Goal: Information Seeking & Learning: Learn about a topic

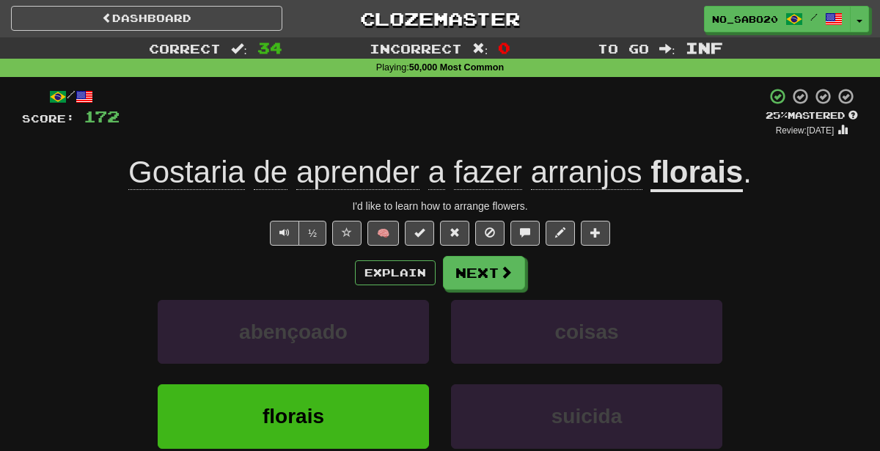
scroll to position [24, 0]
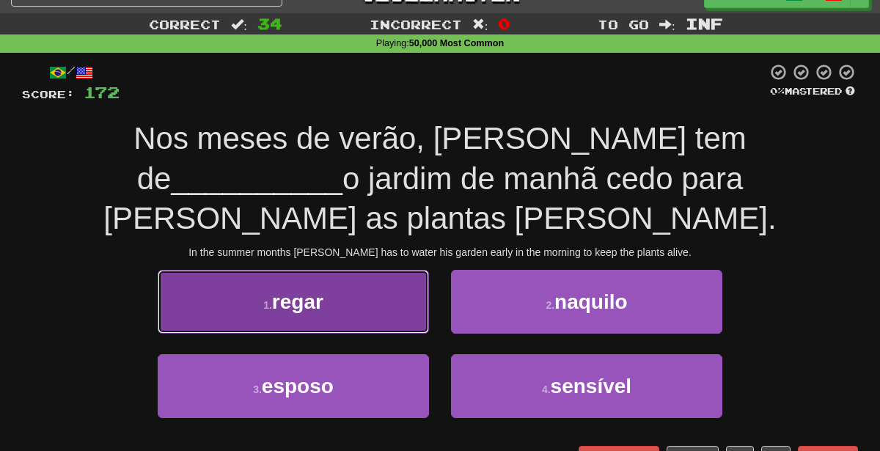
click at [393, 270] on button "1 . regar" at bounding box center [293, 302] width 271 height 64
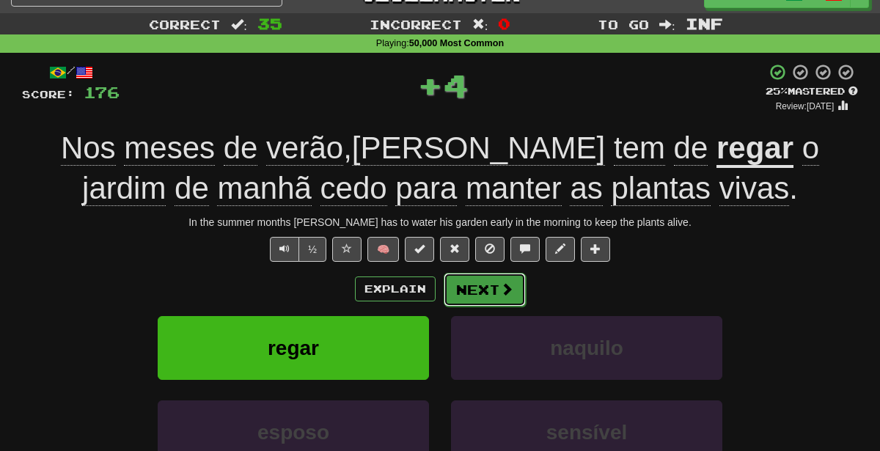
click at [458, 293] on button "Next" at bounding box center [485, 290] width 82 height 34
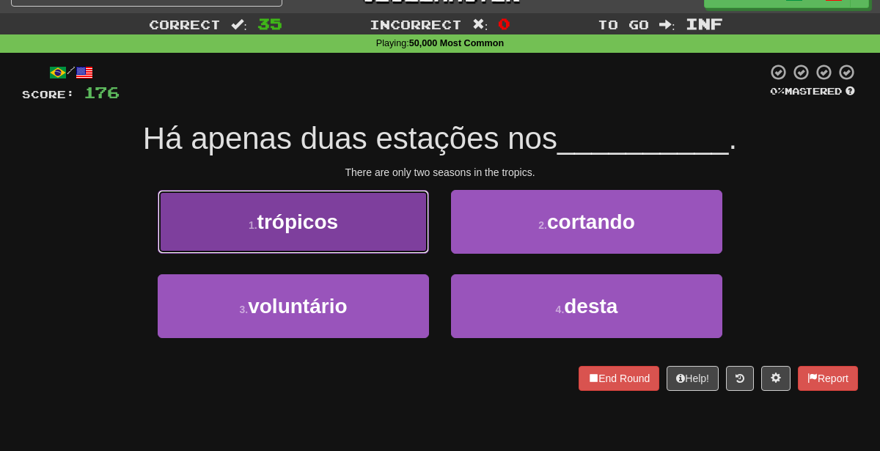
click at [401, 225] on button "1 . trópicos" at bounding box center [293, 222] width 271 height 64
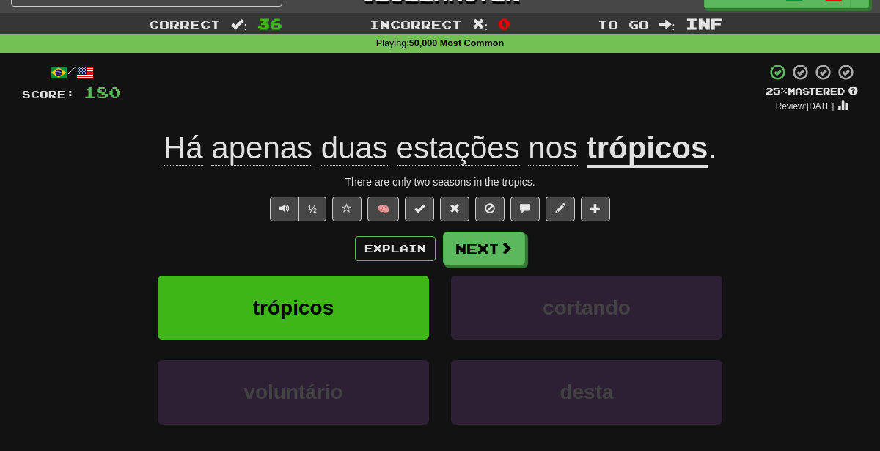
click at [504, 224] on div "/ Score: 180 + 4 25 % Mastered Review: 2025-09-19 Há apenas duas estações nos t…" at bounding box center [440, 293] width 836 height 460
click at [480, 238] on button "Next" at bounding box center [485, 250] width 82 height 34
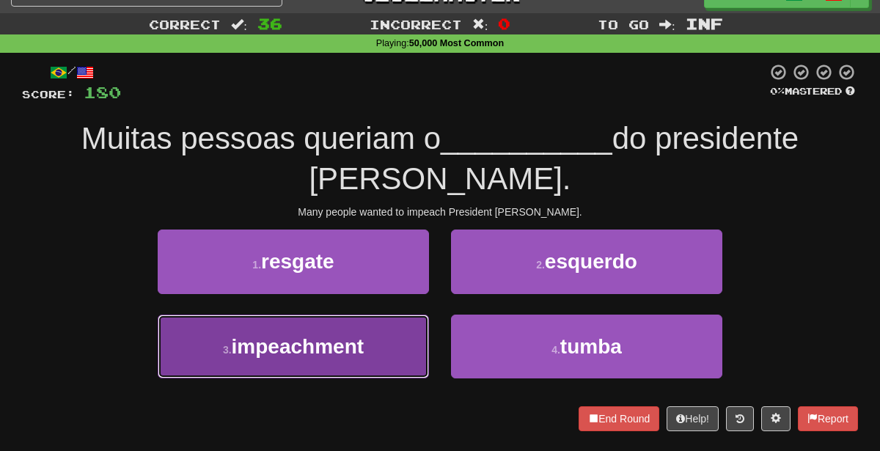
click at [336, 325] on button "3 . impeachment" at bounding box center [293, 347] width 271 height 64
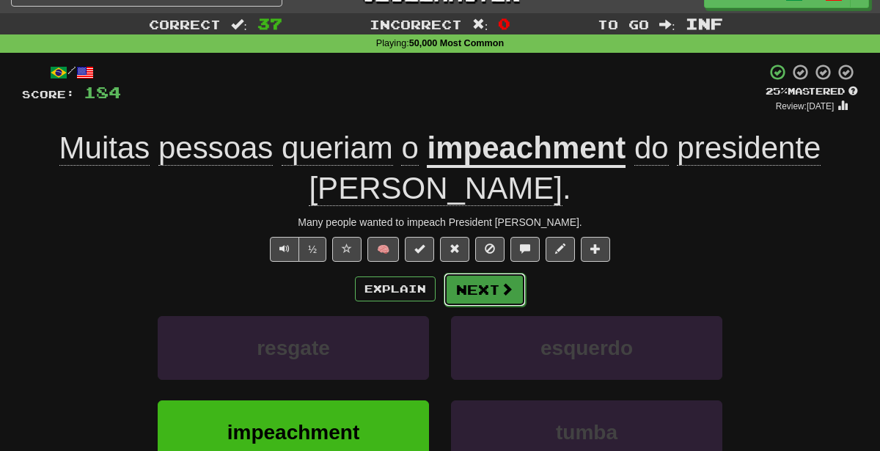
click at [500, 282] on span at bounding box center [506, 288] width 13 height 13
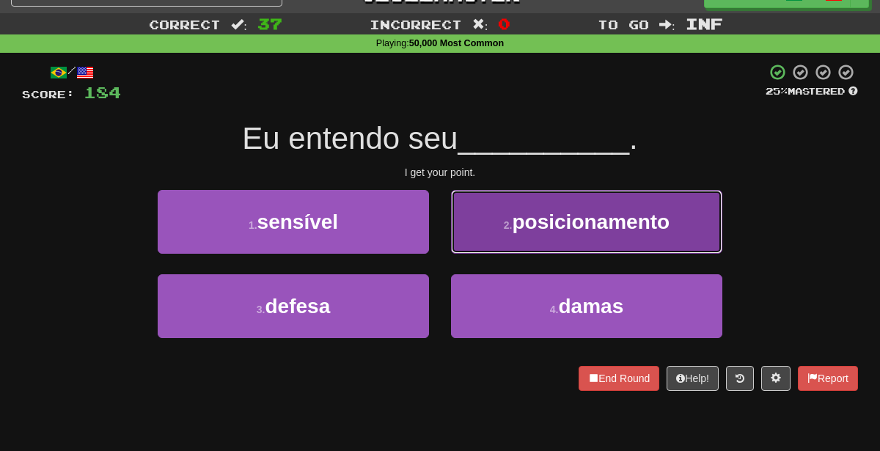
click at [474, 219] on button "2 . posicionamento" at bounding box center [586, 222] width 271 height 64
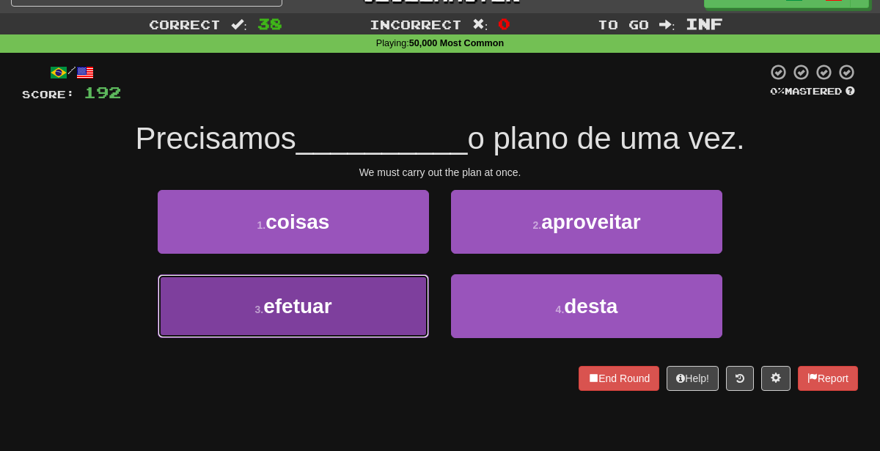
click at [398, 304] on button "3 . efetuar" at bounding box center [293, 306] width 271 height 64
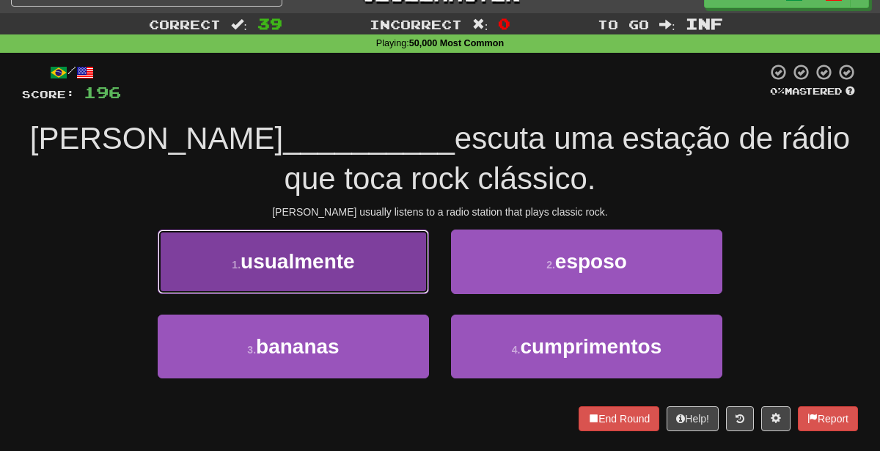
click at [376, 257] on button "1 . usualmente" at bounding box center [293, 262] width 271 height 64
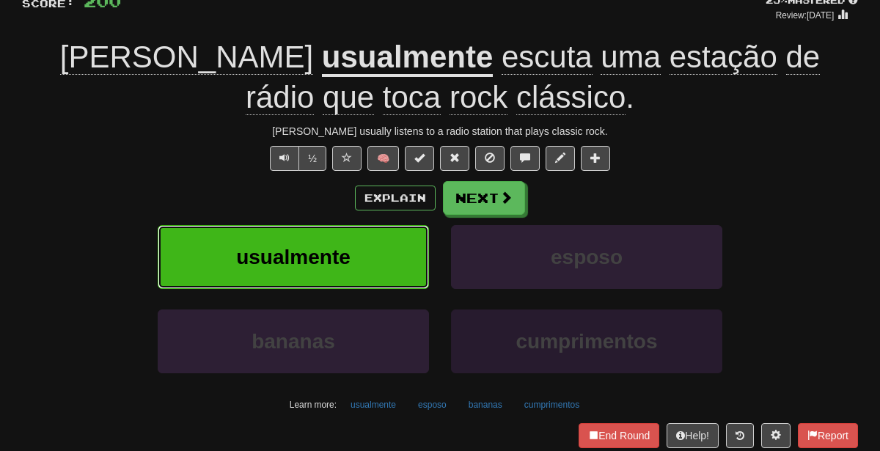
scroll to position [0, 0]
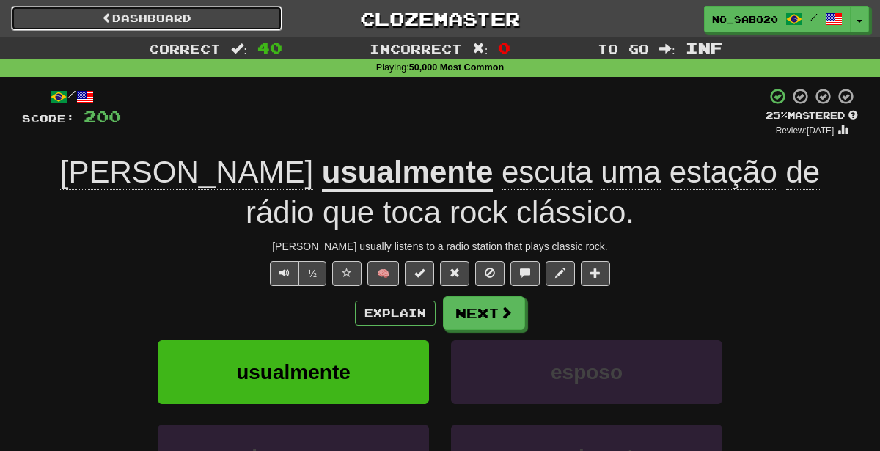
click at [191, 17] on link "Dashboard" at bounding box center [146, 18] width 271 height 25
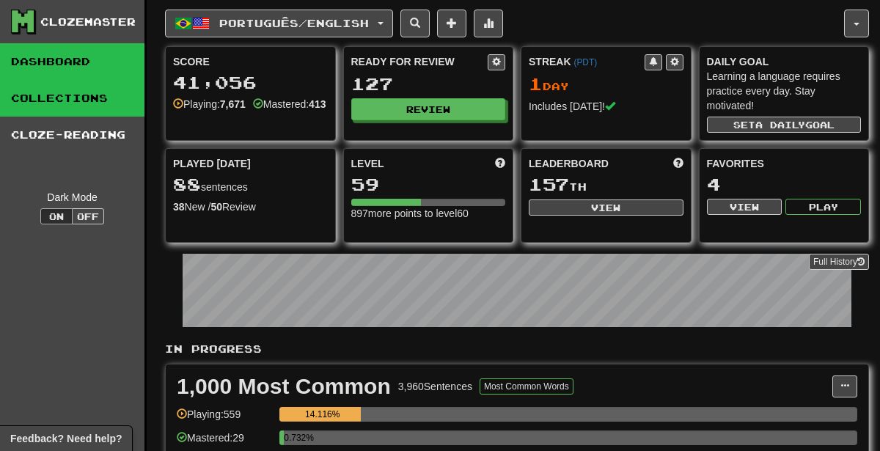
click at [42, 113] on link "Collections" at bounding box center [72, 98] width 144 height 37
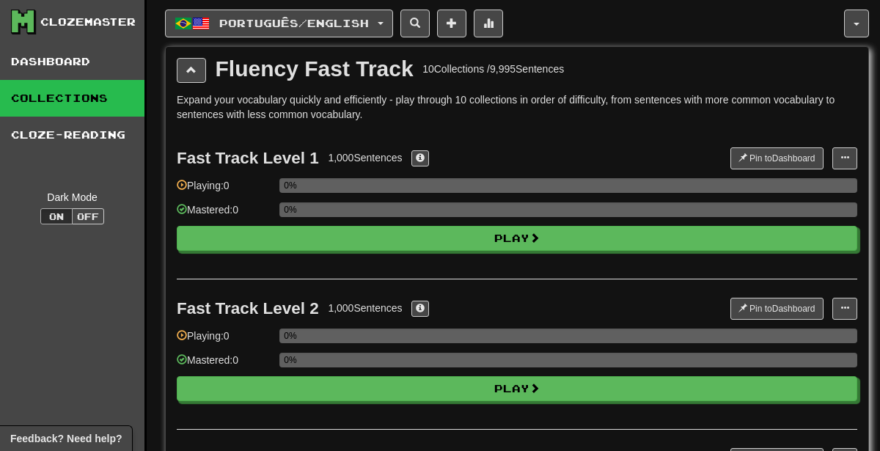
click at [202, 80] on button at bounding box center [191, 70] width 29 height 25
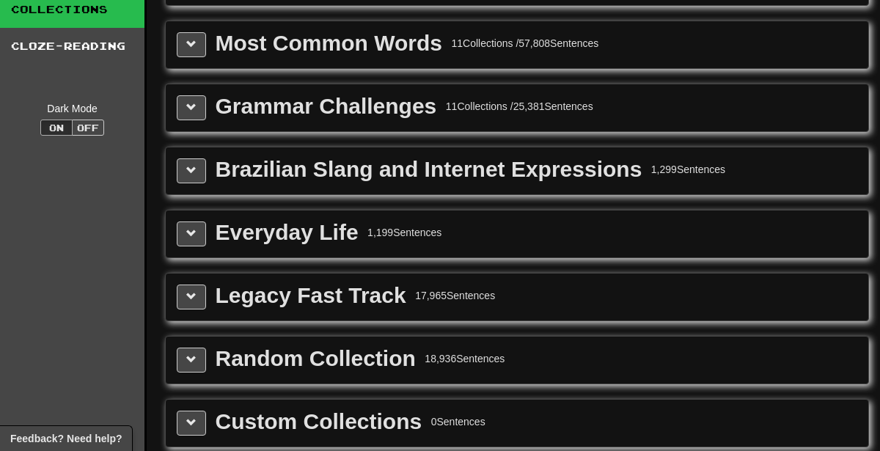
scroll to position [89, 0]
click at [200, 111] on button at bounding box center [191, 107] width 29 height 25
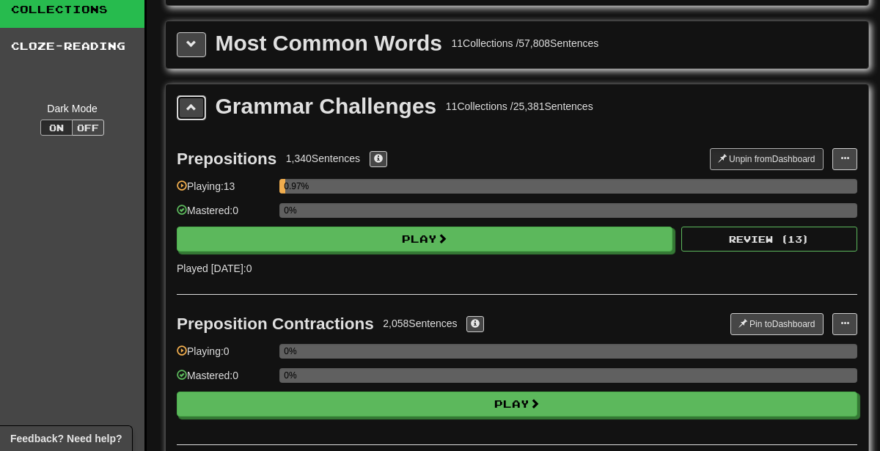
click at [197, 111] on button at bounding box center [191, 107] width 29 height 25
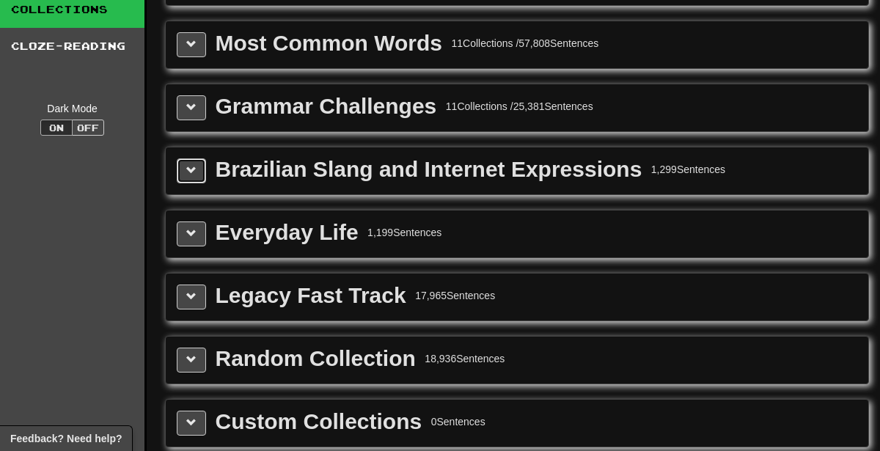
click at [191, 168] on span at bounding box center [191, 170] width 10 height 10
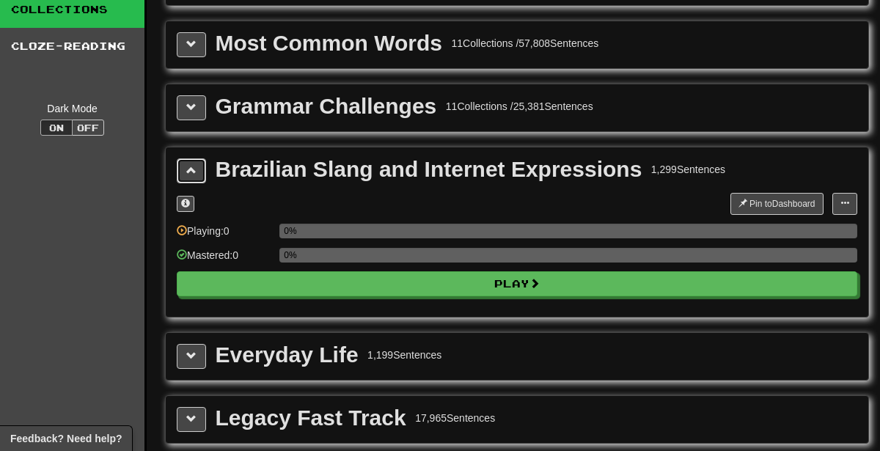
click at [191, 168] on span at bounding box center [191, 170] width 10 height 10
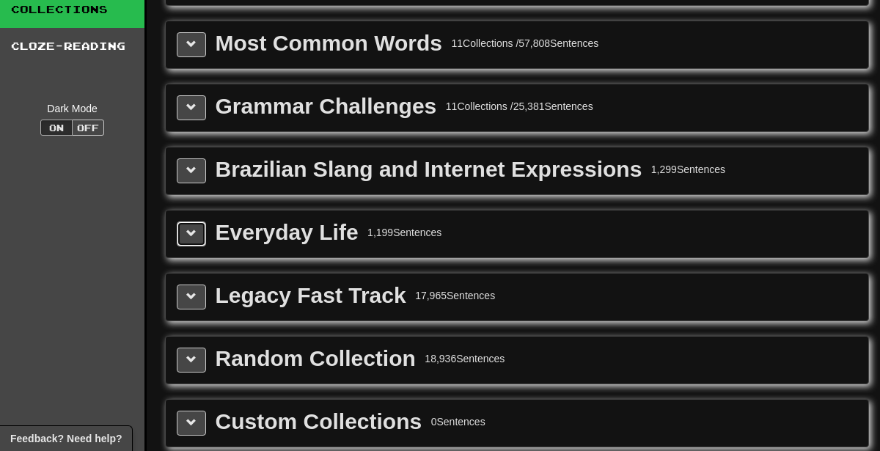
click at [190, 228] on span at bounding box center [191, 233] width 10 height 10
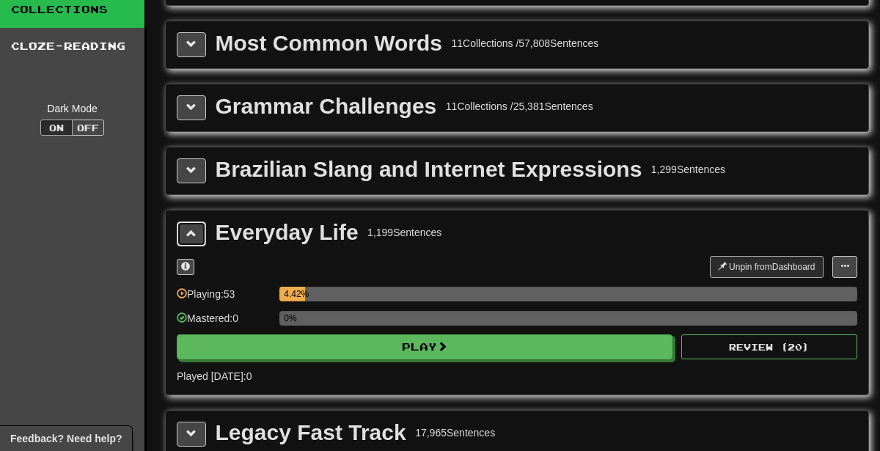
click at [190, 228] on span at bounding box center [191, 233] width 10 height 10
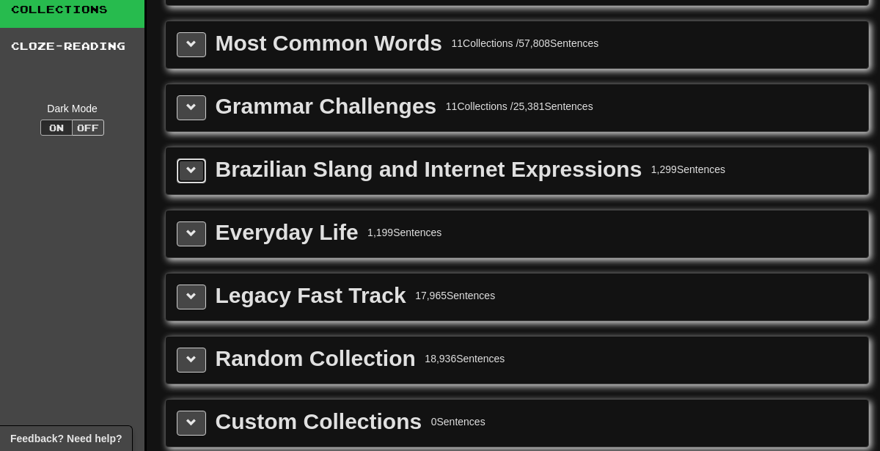
click at [194, 169] on span at bounding box center [191, 170] width 10 height 10
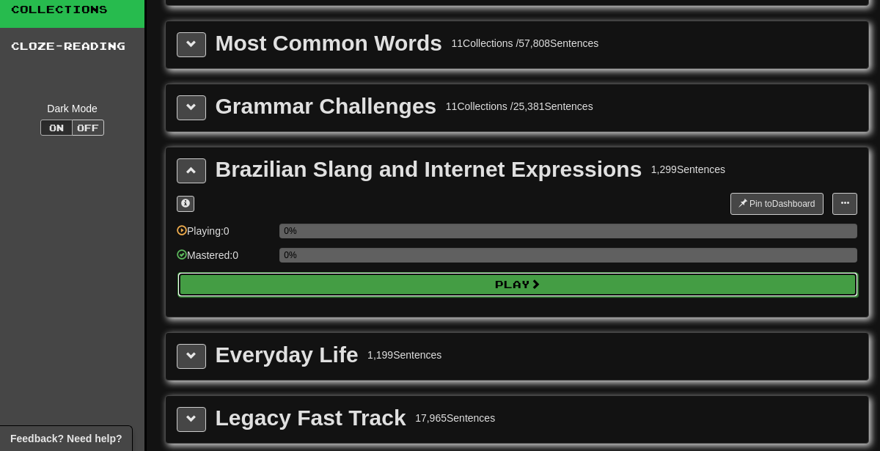
click at [260, 272] on button "Play" at bounding box center [518, 284] width 681 height 25
select select "********"
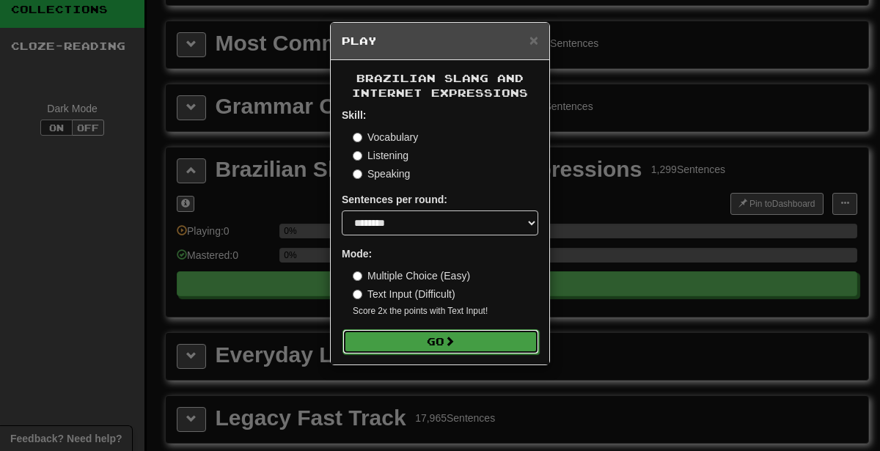
click at [424, 345] on button "Go" at bounding box center [441, 341] width 197 height 25
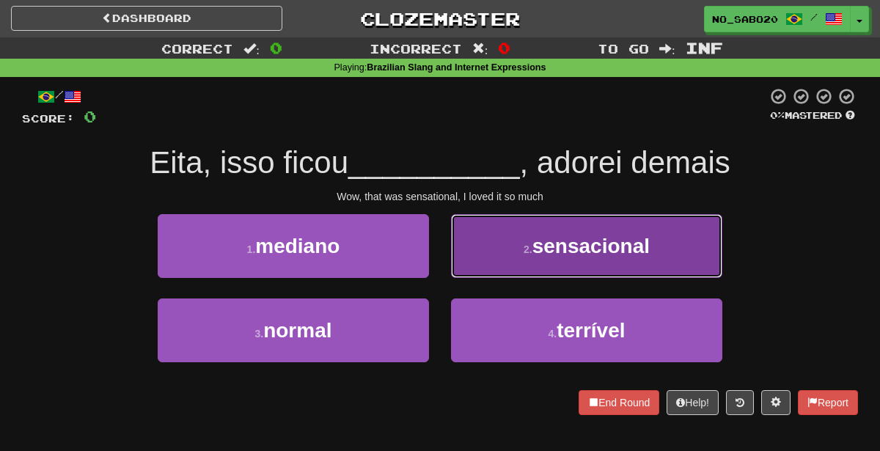
click at [519, 235] on button "2 . sensacional" at bounding box center [586, 246] width 271 height 64
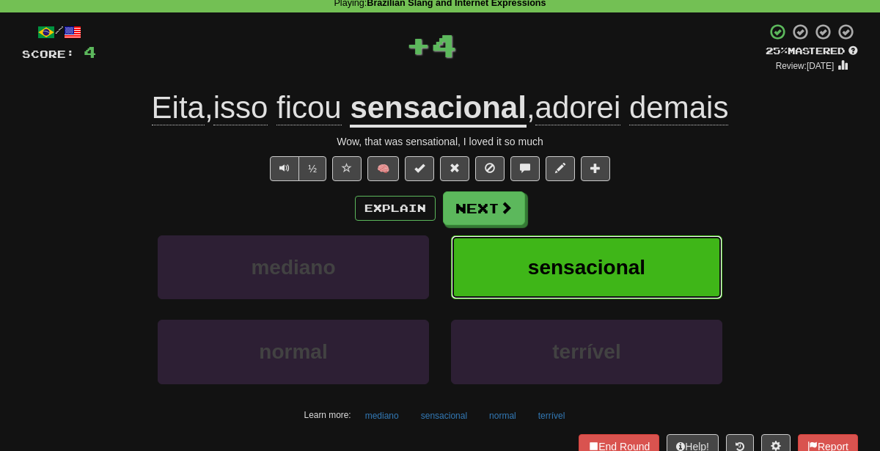
scroll to position [48, 0]
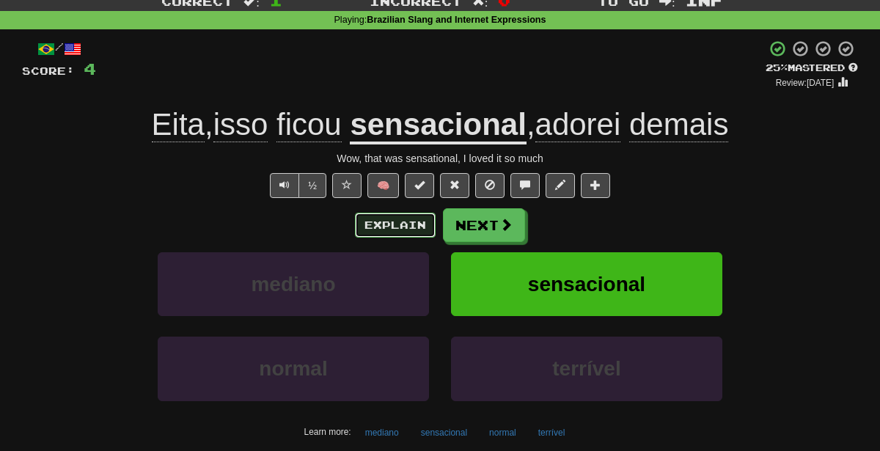
click at [405, 230] on button "Explain" at bounding box center [395, 225] width 81 height 25
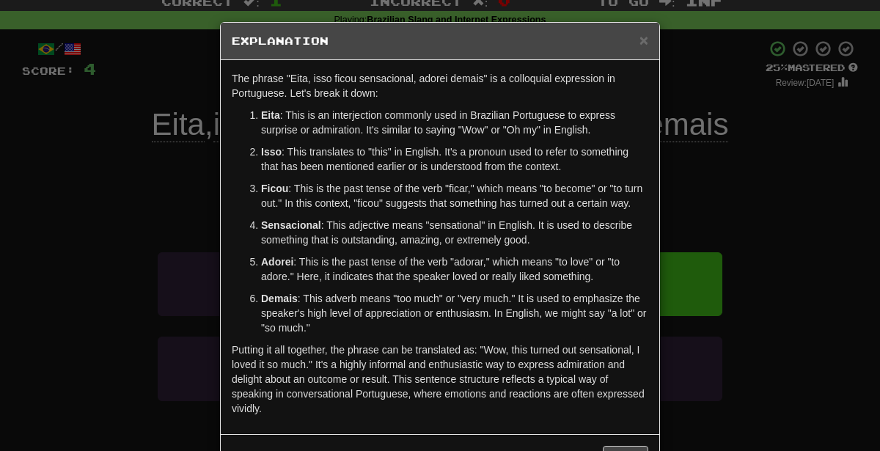
click at [133, 177] on div "× Explanation The phrase "Eita, isso ficou sensacional, adorei demais" is a col…" at bounding box center [440, 225] width 880 height 451
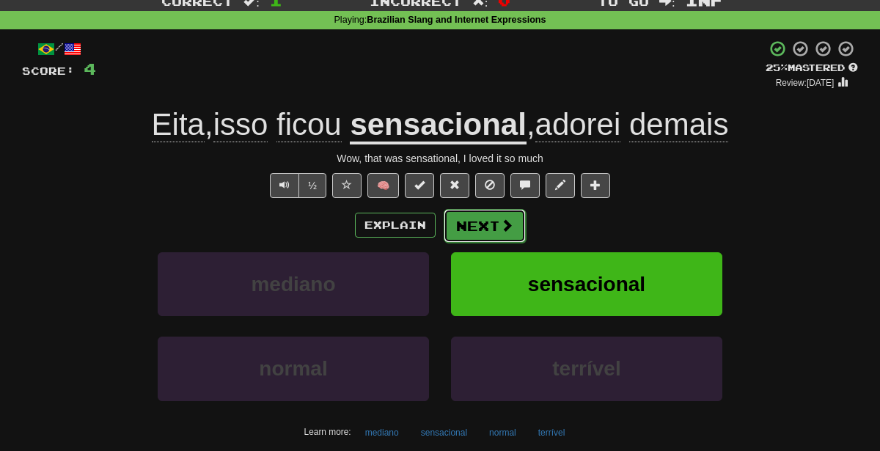
click at [479, 226] on button "Next" at bounding box center [485, 226] width 82 height 34
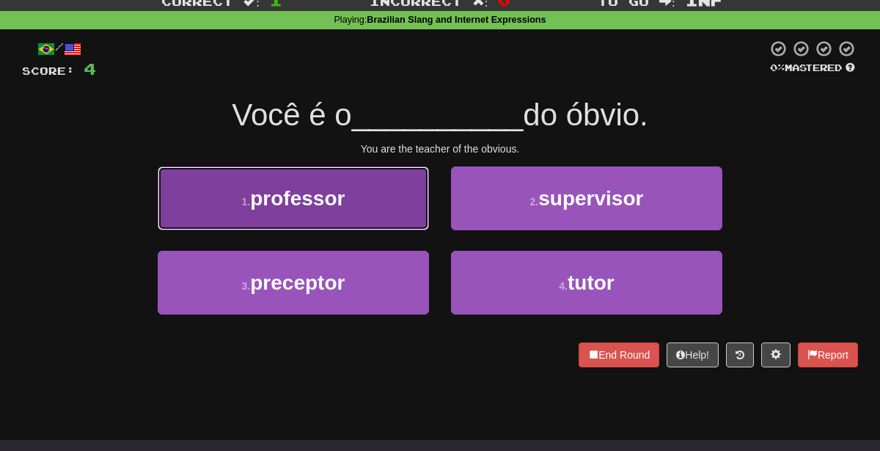
click at [368, 189] on button "1 . professor" at bounding box center [293, 198] width 271 height 64
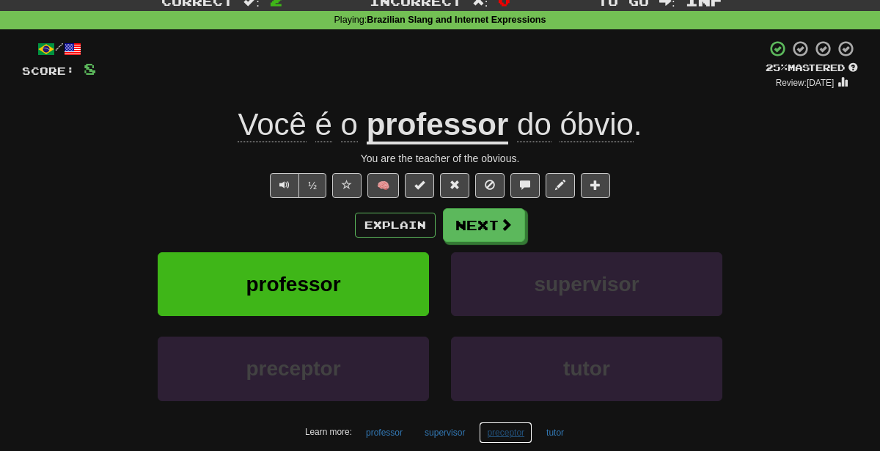
click at [501, 433] on button "preceptor" at bounding box center [506, 433] width 54 height 22
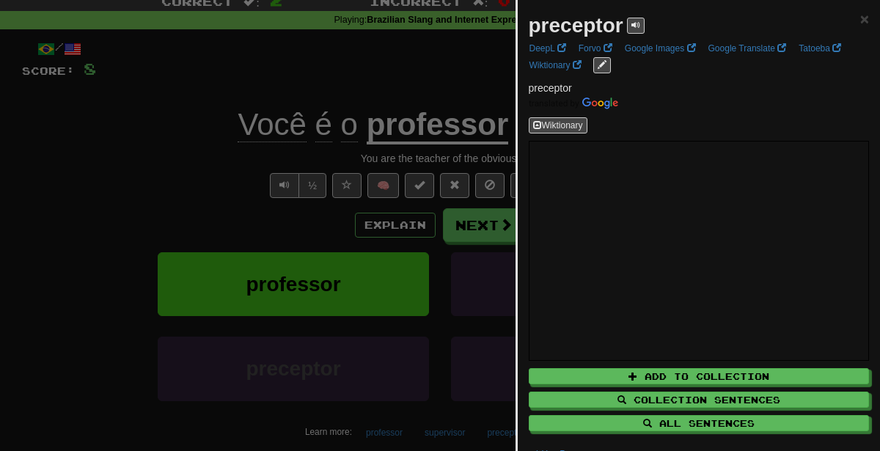
click at [288, 223] on div at bounding box center [440, 225] width 880 height 451
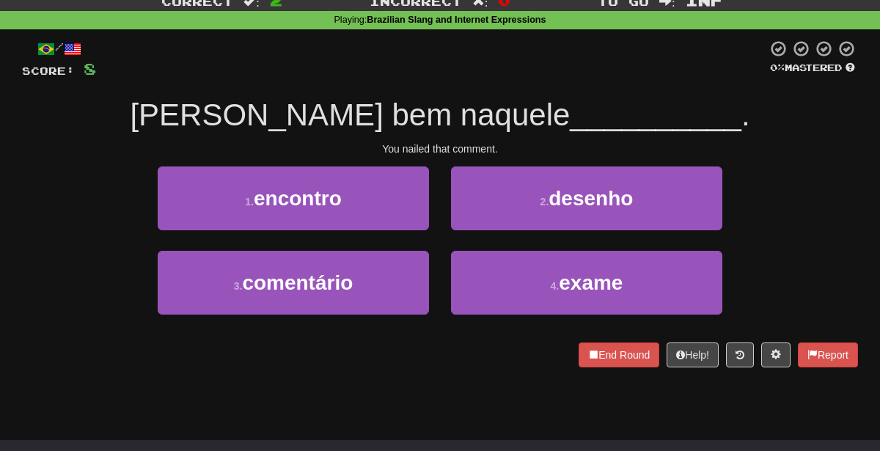
click at [363, 314] on div "3 . comentário" at bounding box center [293, 293] width 293 height 84
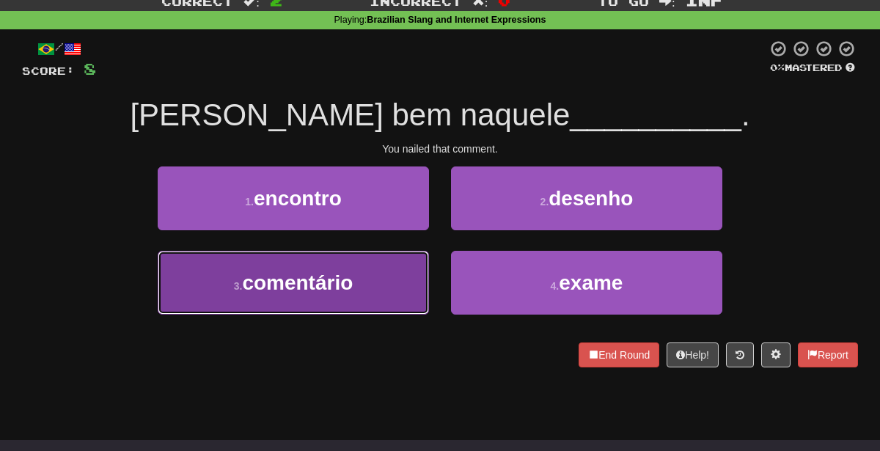
click at [361, 307] on button "3 . comentário" at bounding box center [293, 283] width 271 height 64
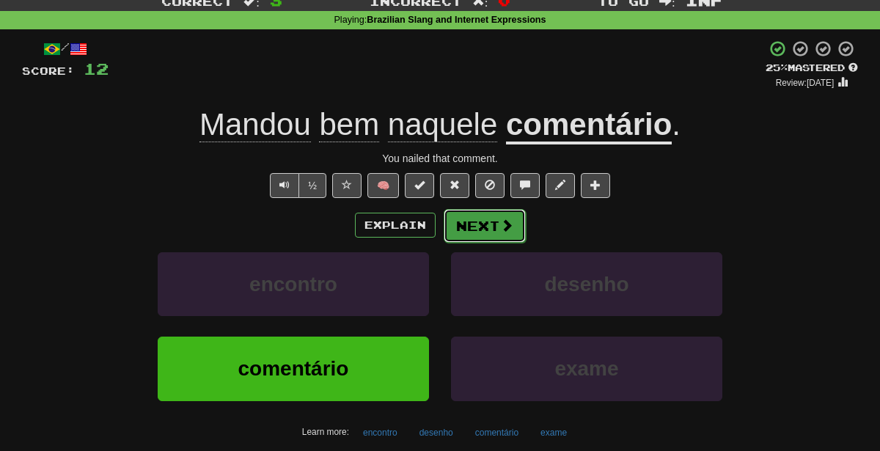
click at [505, 222] on span at bounding box center [506, 225] width 13 height 13
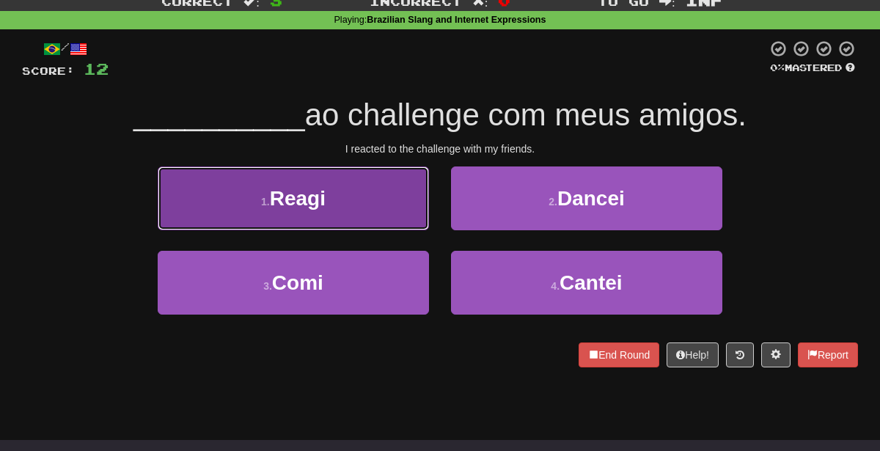
click at [355, 177] on button "1 . Reagi" at bounding box center [293, 198] width 271 height 64
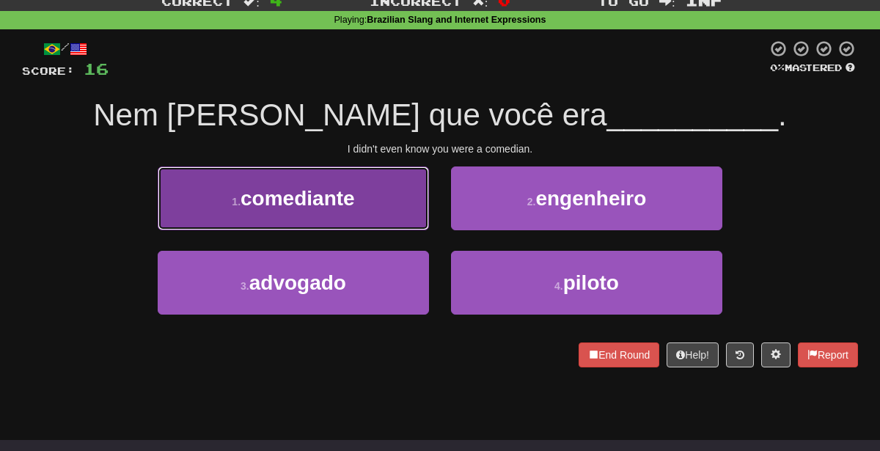
click at [417, 186] on button "1 . comediante" at bounding box center [293, 198] width 271 height 64
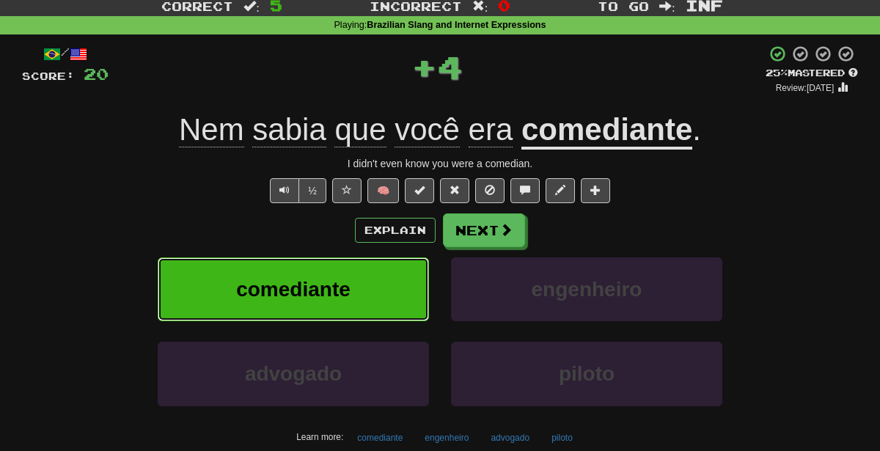
scroll to position [45, 0]
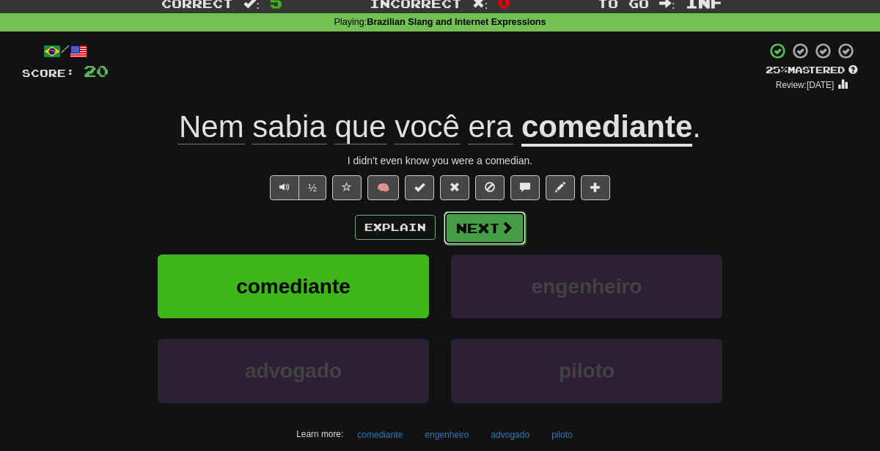
click at [481, 235] on button "Next" at bounding box center [485, 228] width 82 height 34
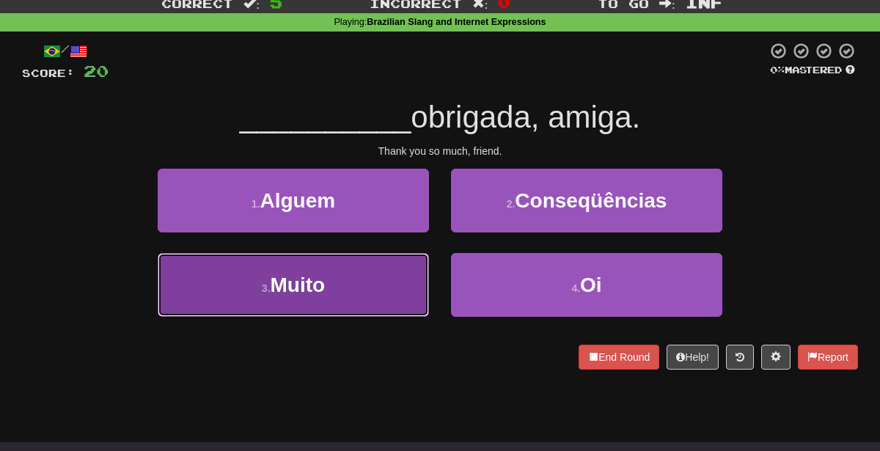
click at [351, 300] on button "3 . Muito" at bounding box center [293, 285] width 271 height 64
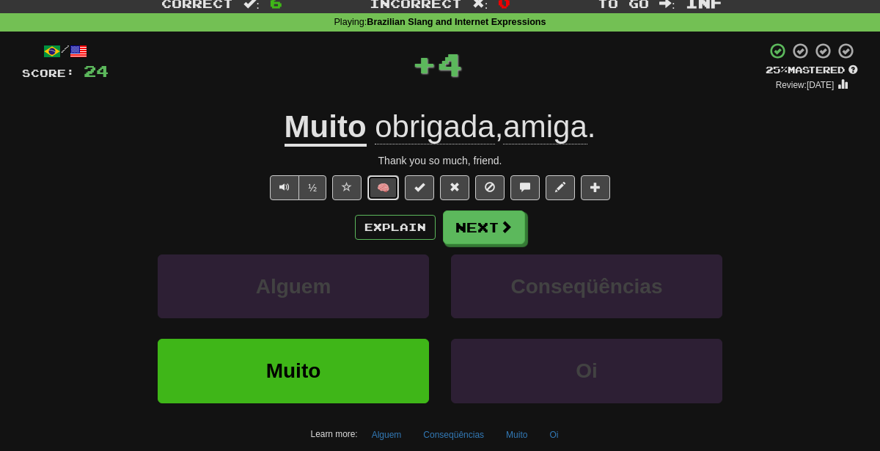
click at [389, 191] on button "🧠" at bounding box center [383, 187] width 32 height 25
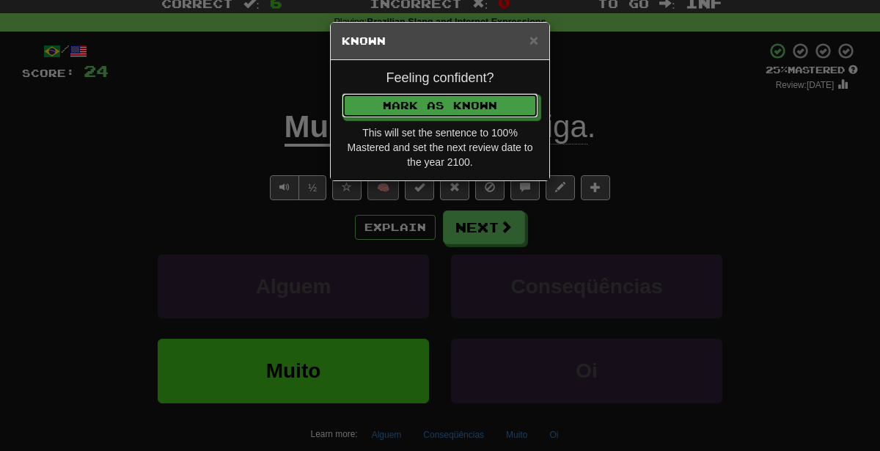
click at [342, 93] on button "Mark as Known" at bounding box center [440, 105] width 197 height 25
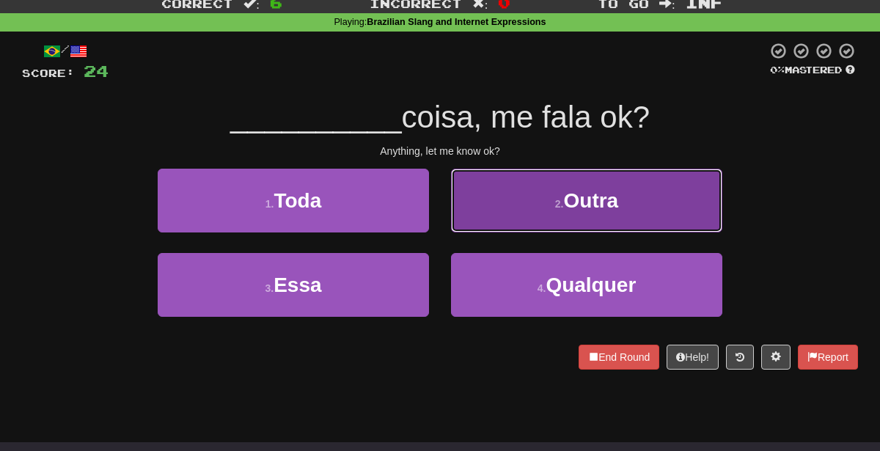
click at [528, 206] on button "2 . Outra" at bounding box center [586, 201] width 271 height 64
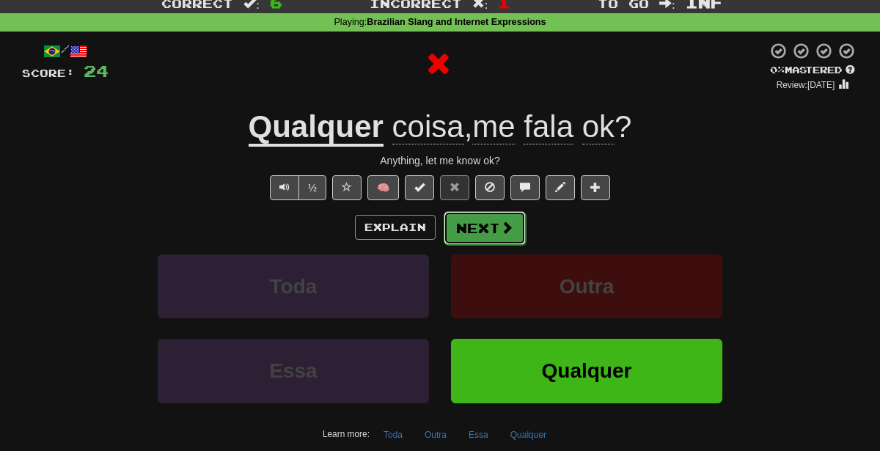
click at [495, 227] on button "Next" at bounding box center [485, 228] width 82 height 34
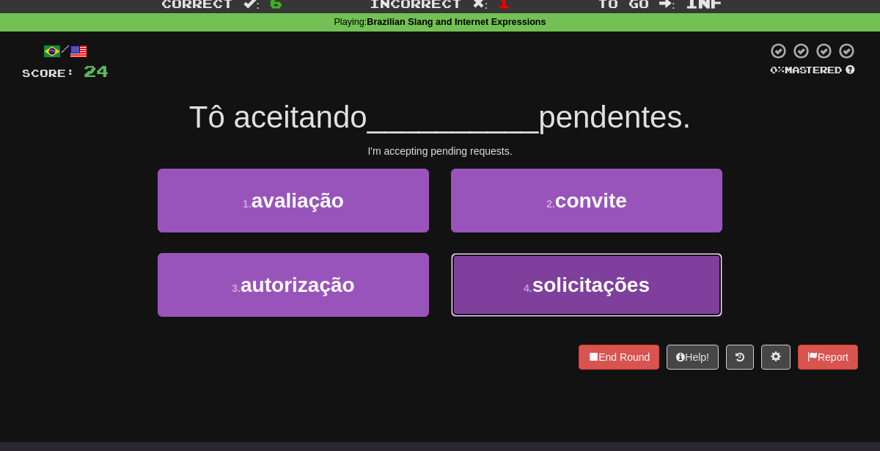
click at [533, 263] on button "4 . solicitações" at bounding box center [586, 285] width 271 height 64
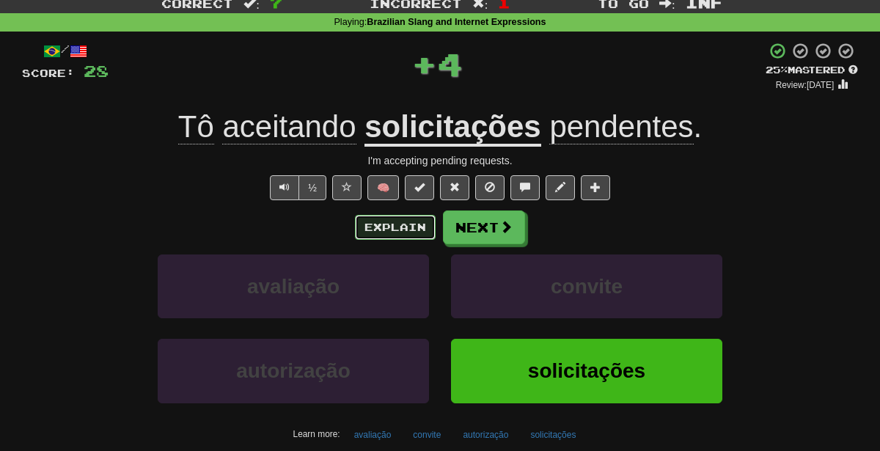
click at [395, 219] on button "Explain" at bounding box center [395, 227] width 81 height 25
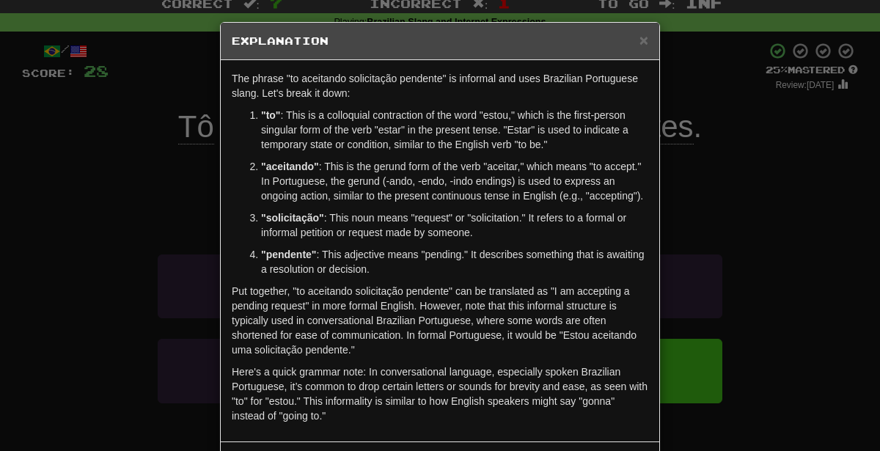
click at [706, 246] on div "× Explanation The phrase "to aceitando solicitação pendente" is informal and us…" at bounding box center [440, 225] width 880 height 451
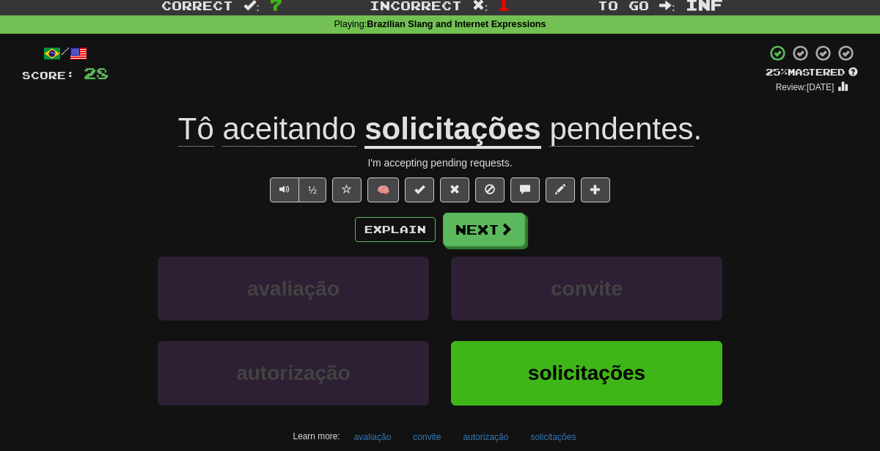
scroll to position [45, 0]
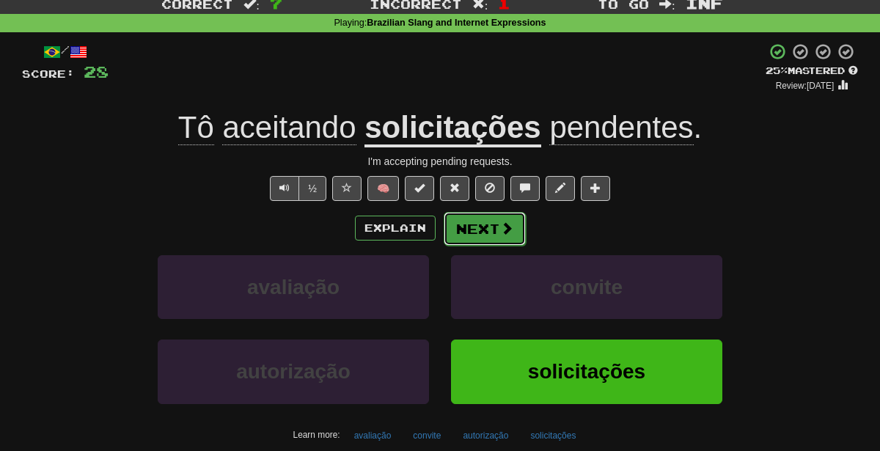
click at [480, 227] on button "Next" at bounding box center [485, 229] width 82 height 34
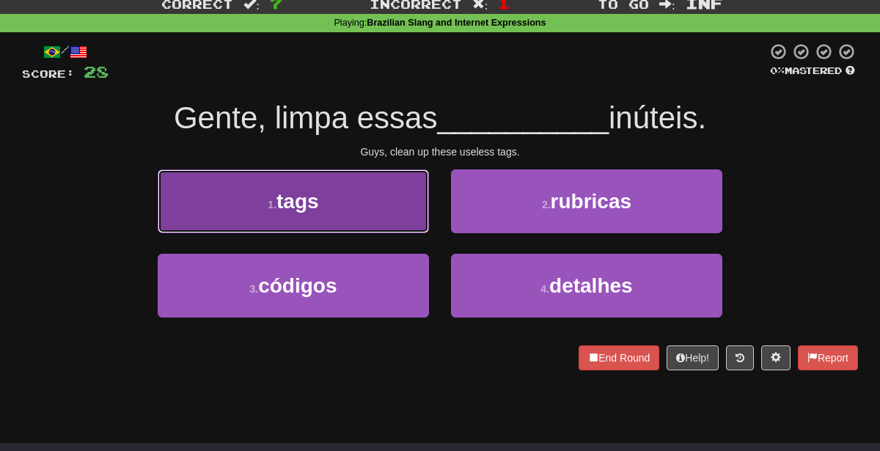
click at [369, 193] on button "1 . tags" at bounding box center [293, 201] width 271 height 64
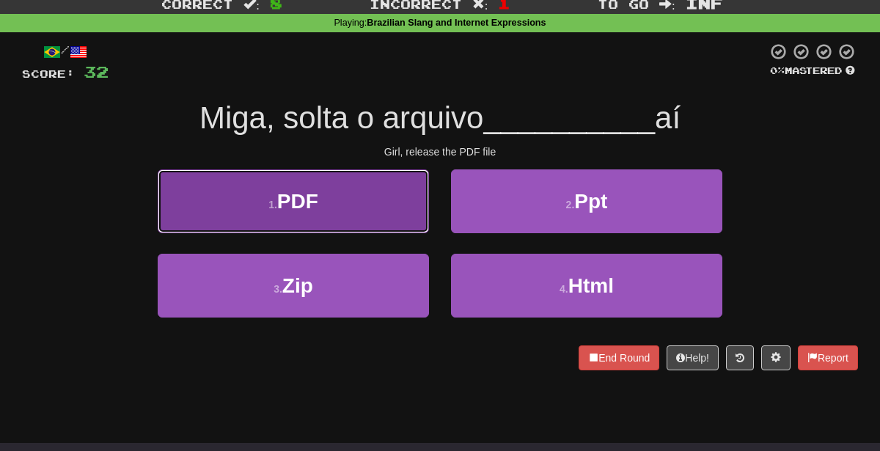
click at [365, 213] on button "1 . PDF" at bounding box center [293, 201] width 271 height 64
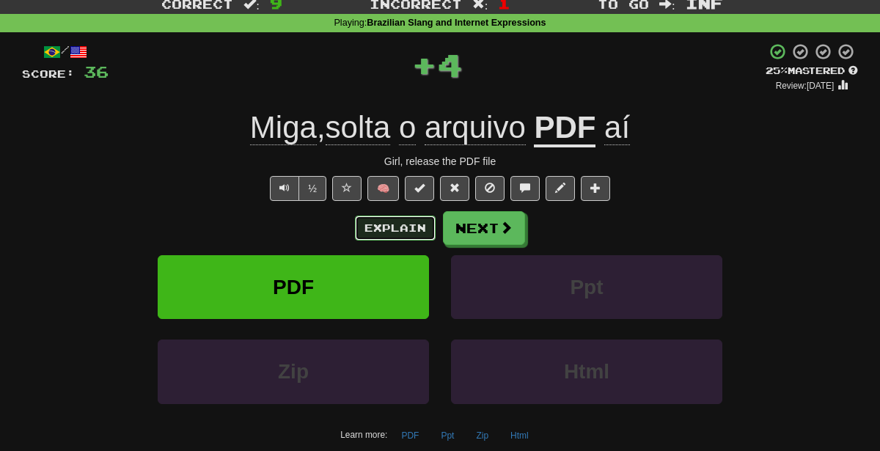
click at [401, 228] on button "Explain" at bounding box center [395, 228] width 81 height 25
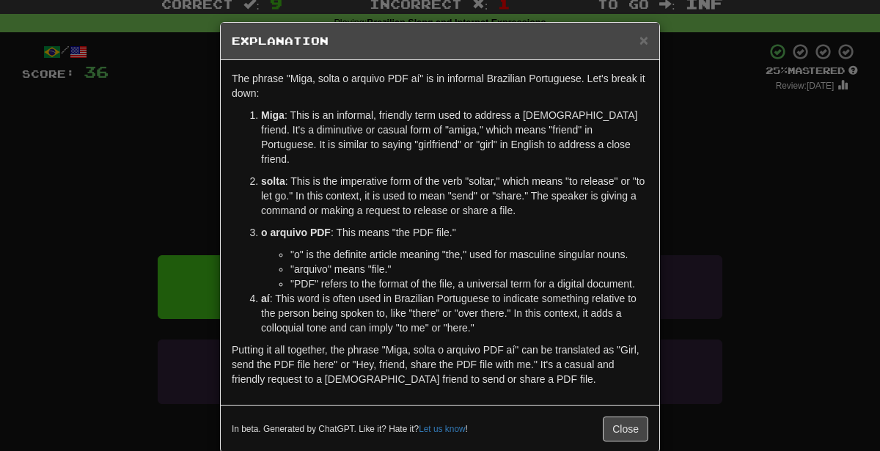
click at [720, 198] on div "× Explanation The phrase "Miga, solta o arquivo PDF aí" is in informal Brazilia…" at bounding box center [440, 225] width 880 height 451
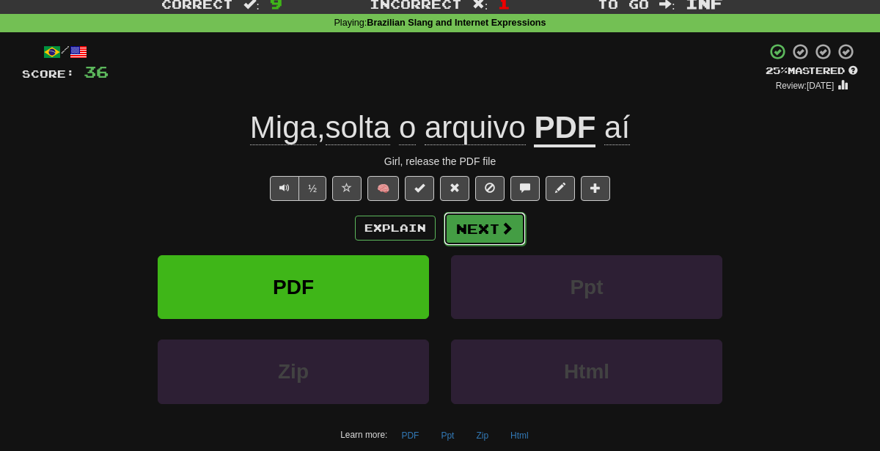
click at [469, 233] on button "Next" at bounding box center [485, 229] width 82 height 34
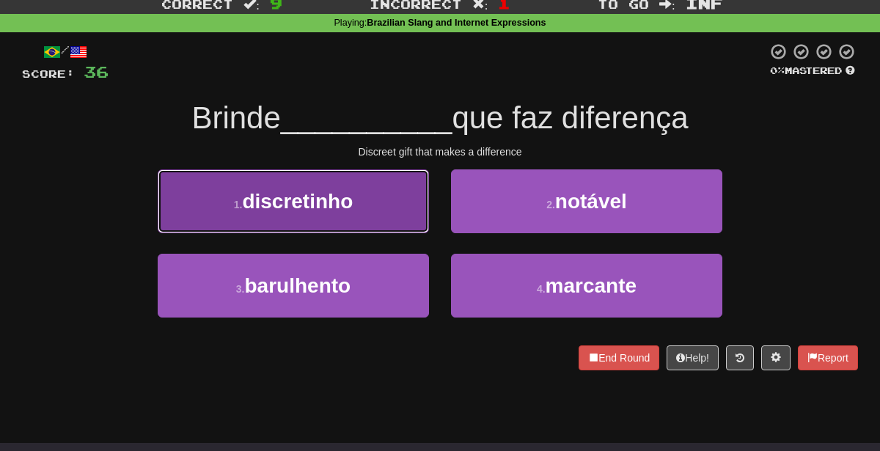
click at [274, 184] on button "1 . discretinho" at bounding box center [293, 201] width 271 height 64
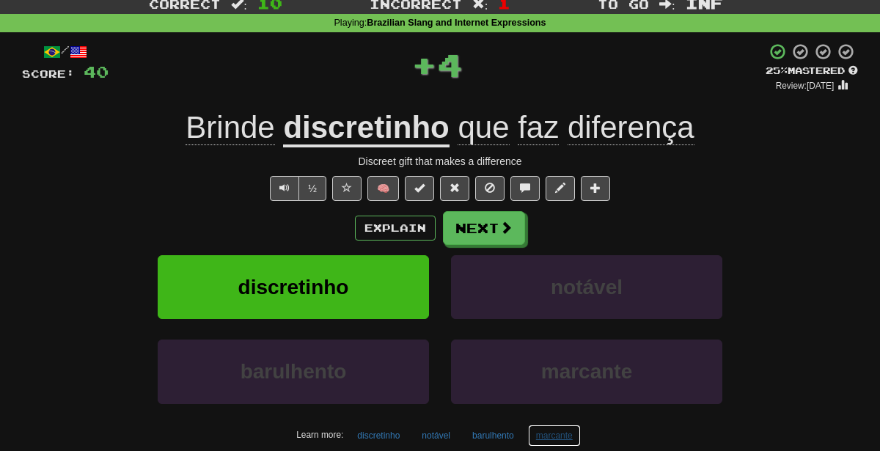
click at [565, 434] on button "marcante" at bounding box center [554, 436] width 53 height 22
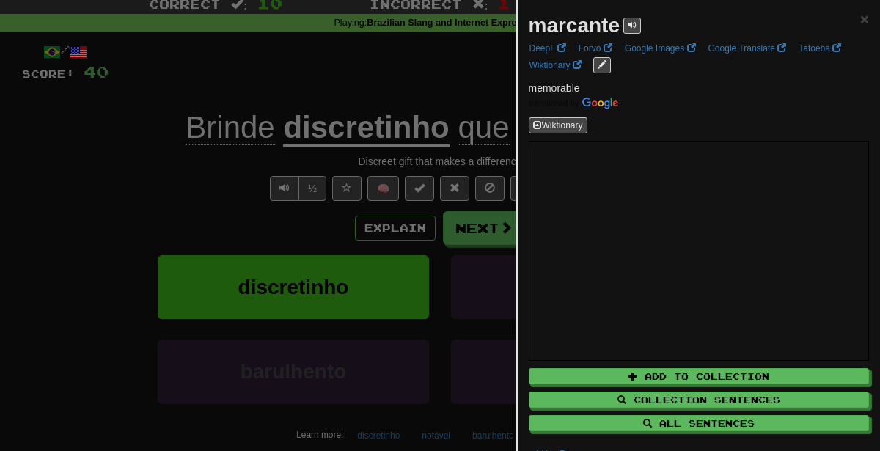
click at [821, 120] on div "Wiktionary" at bounding box center [699, 125] width 341 height 16
click at [436, 149] on div at bounding box center [440, 225] width 880 height 451
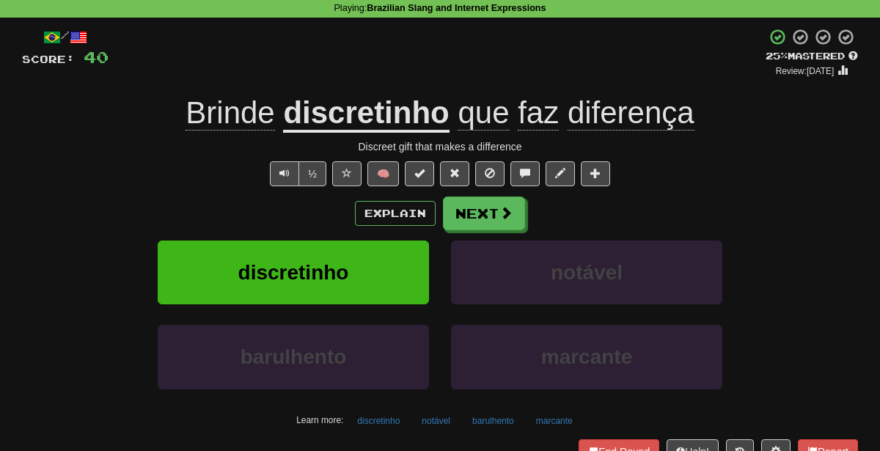
scroll to position [56, 0]
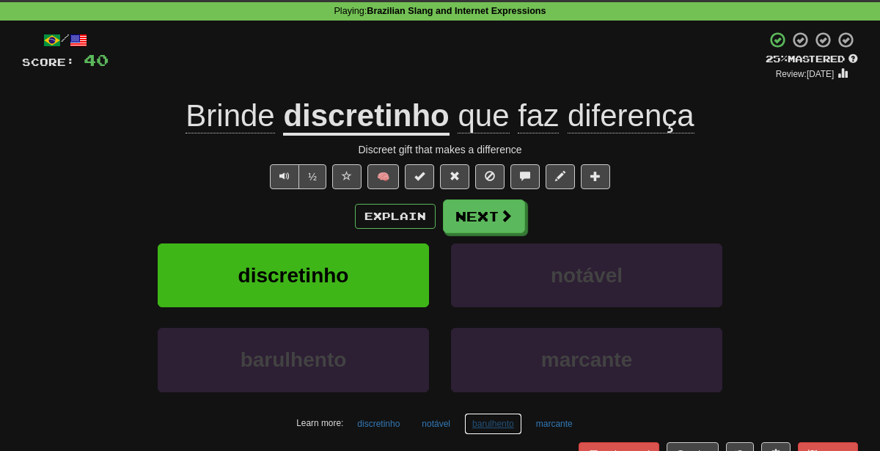
click at [490, 419] on button "barulhento" at bounding box center [493, 424] width 58 height 22
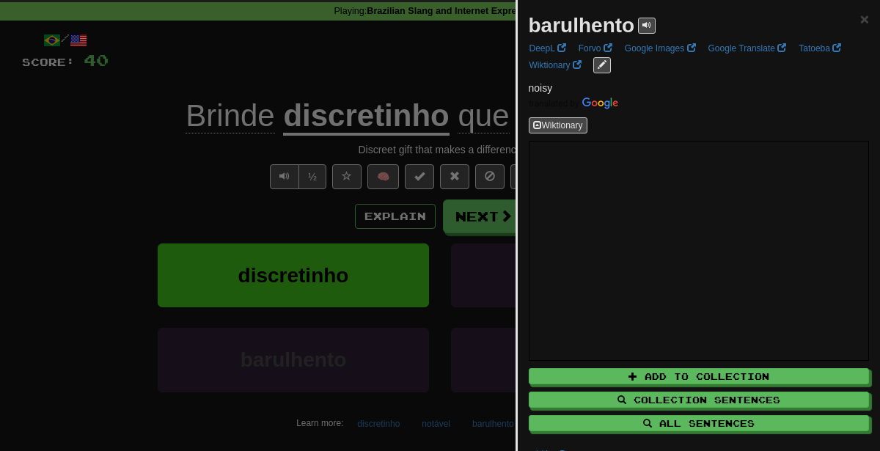
click at [384, 285] on div at bounding box center [440, 225] width 880 height 451
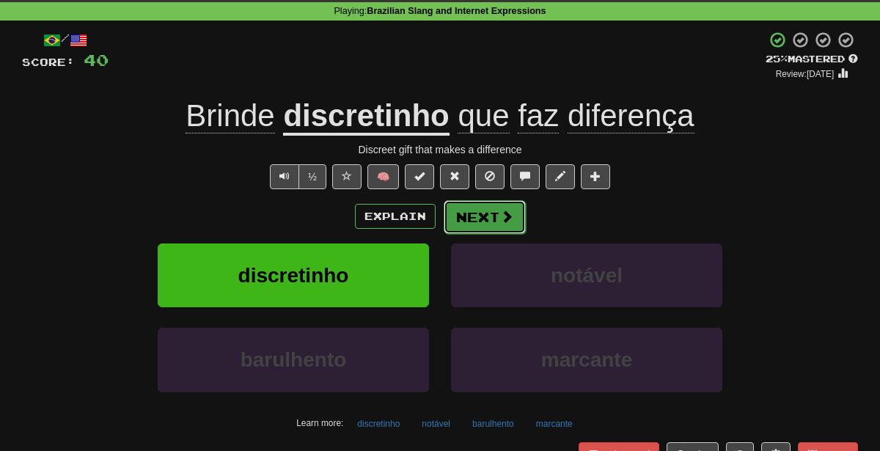
click at [474, 218] on button "Next" at bounding box center [485, 217] width 82 height 34
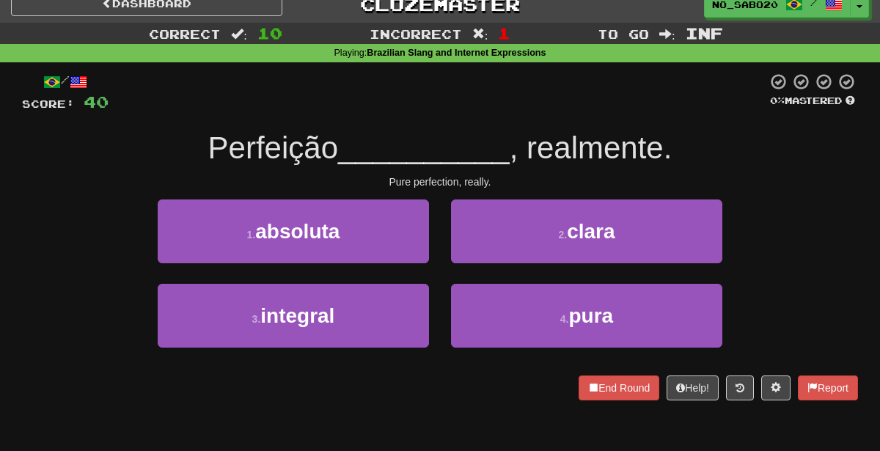
scroll to position [0, 0]
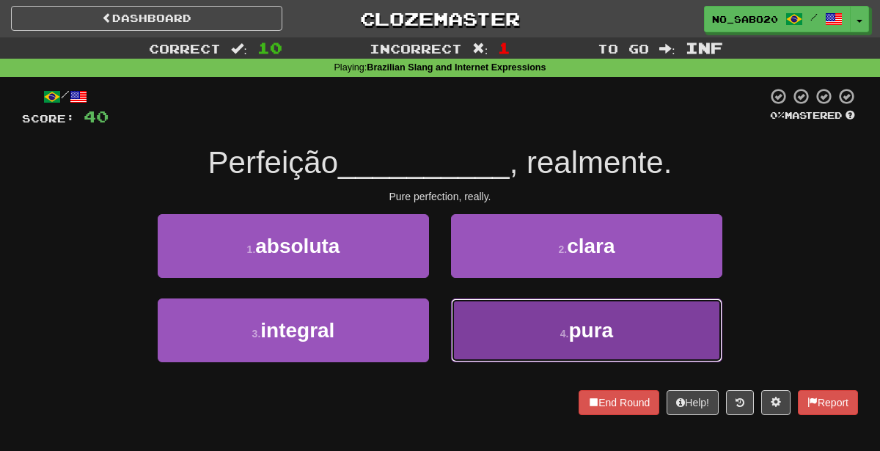
click at [533, 330] on button "4 . pura" at bounding box center [586, 331] width 271 height 64
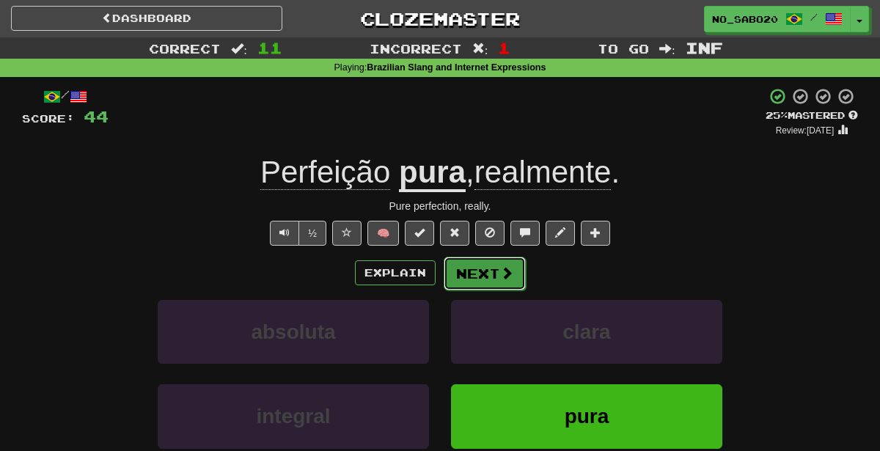
click at [494, 279] on button "Next" at bounding box center [485, 274] width 82 height 34
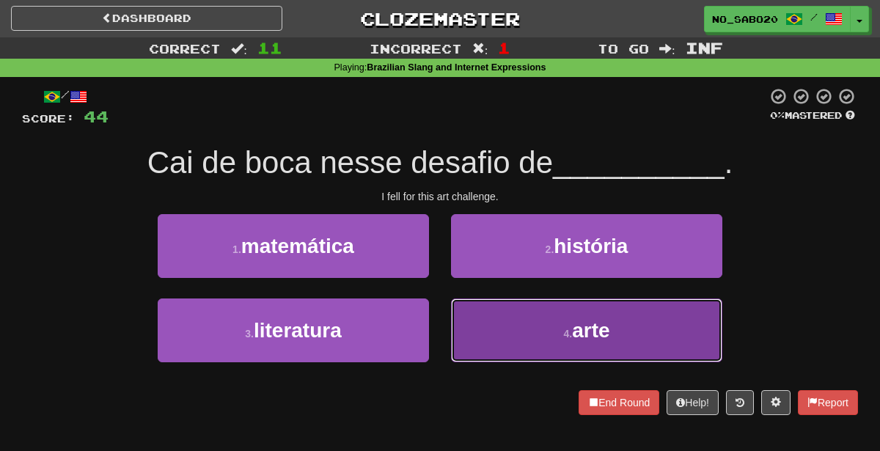
click at [543, 351] on button "4 . arte" at bounding box center [586, 331] width 271 height 64
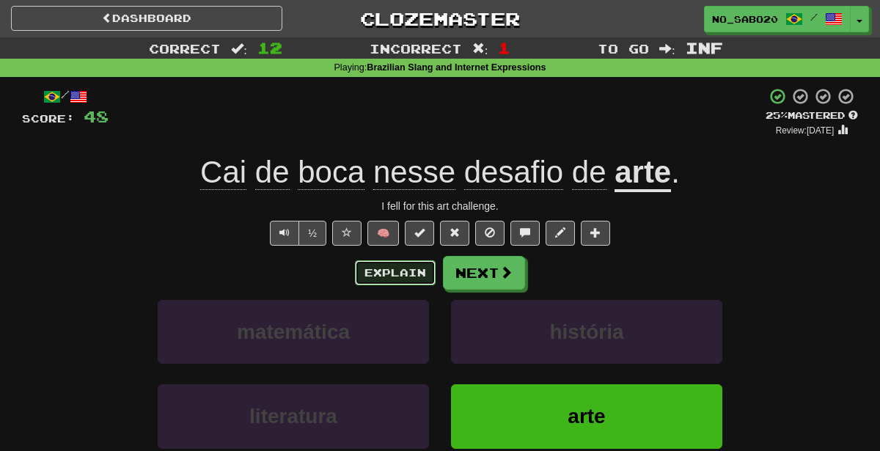
click at [417, 269] on button "Explain" at bounding box center [395, 272] width 81 height 25
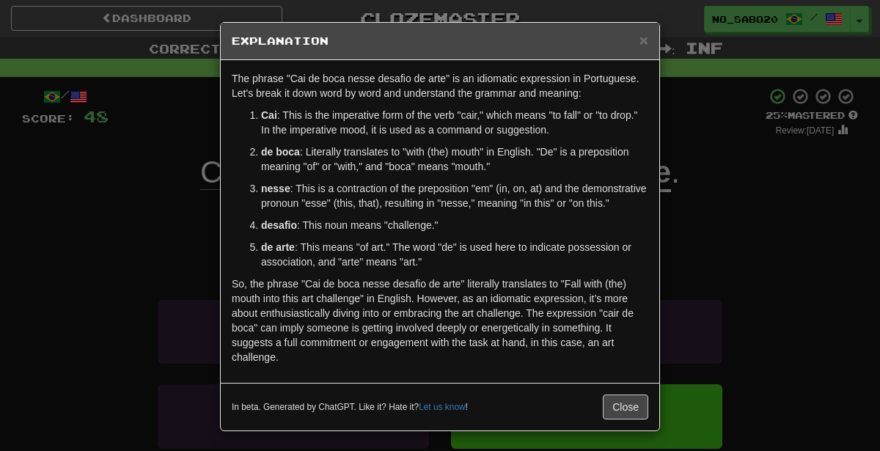
click at [766, 364] on div "× Explanation The phrase "Cai de boca nesse desafio de arte" is an idiomatic ex…" at bounding box center [440, 225] width 880 height 451
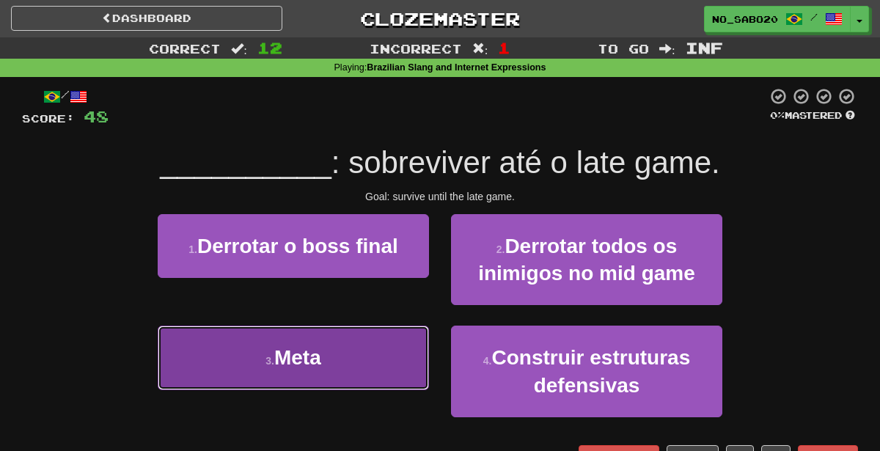
click at [377, 378] on button "3 . Meta" at bounding box center [293, 358] width 271 height 64
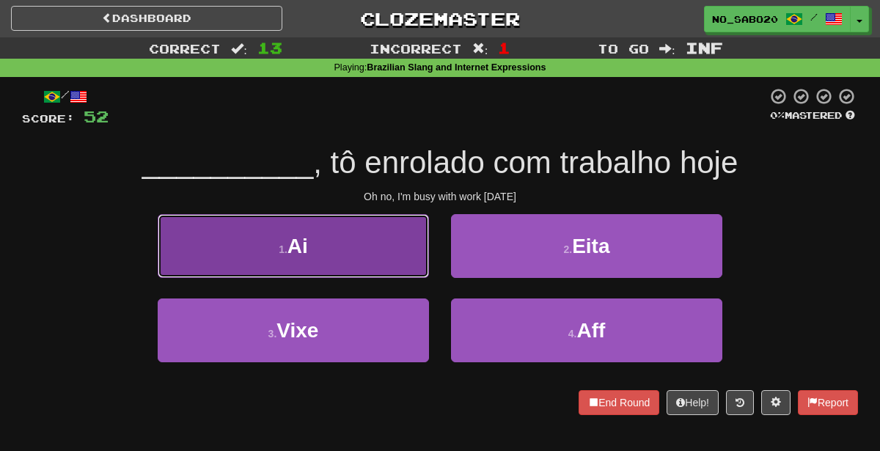
click at [295, 253] on span "Ai" at bounding box center [298, 246] width 21 height 23
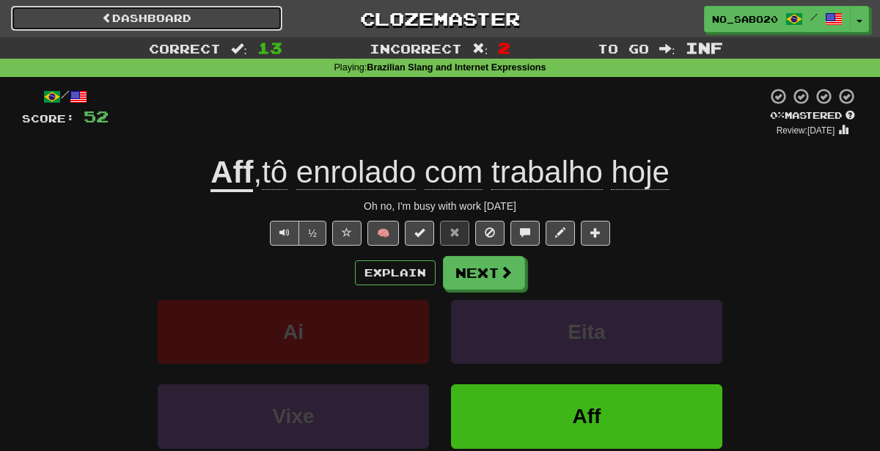
click at [252, 12] on link "Dashboard" at bounding box center [146, 18] width 271 height 25
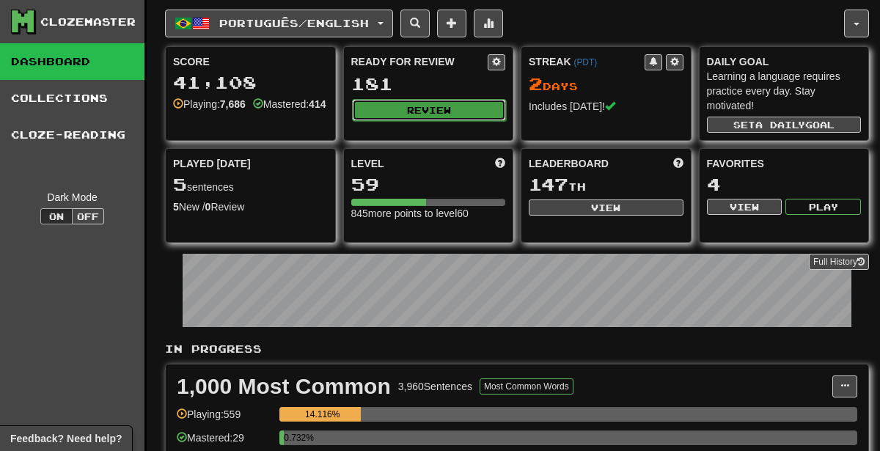
click at [374, 116] on button "Review" at bounding box center [429, 110] width 155 height 22
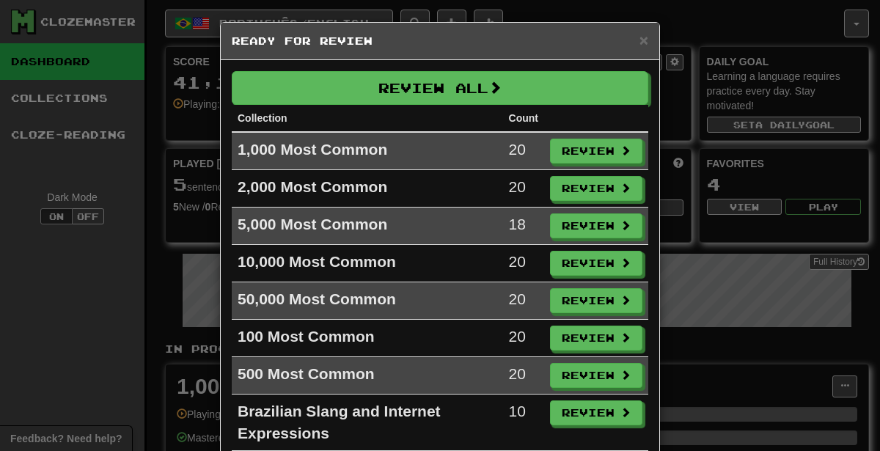
click at [768, 131] on div "× Ready for Review Review All Collection Count 1,000 Most Common 20 Review 2,00…" at bounding box center [440, 225] width 880 height 451
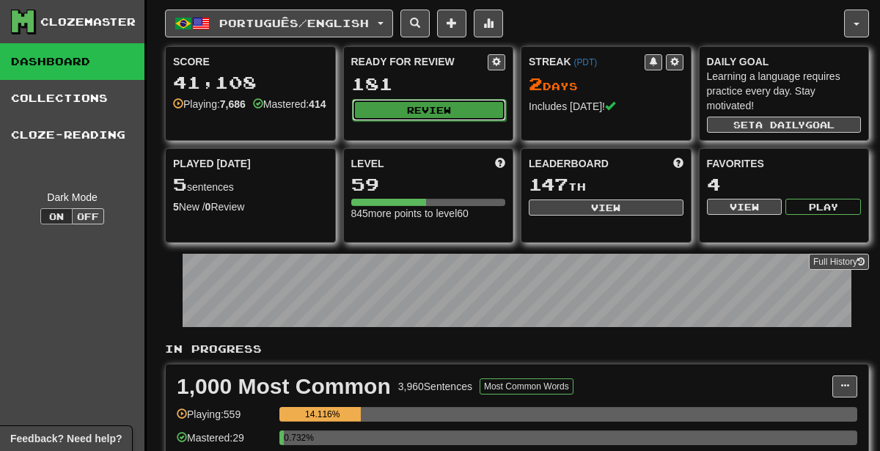
click at [464, 107] on button "Review" at bounding box center [429, 110] width 155 height 22
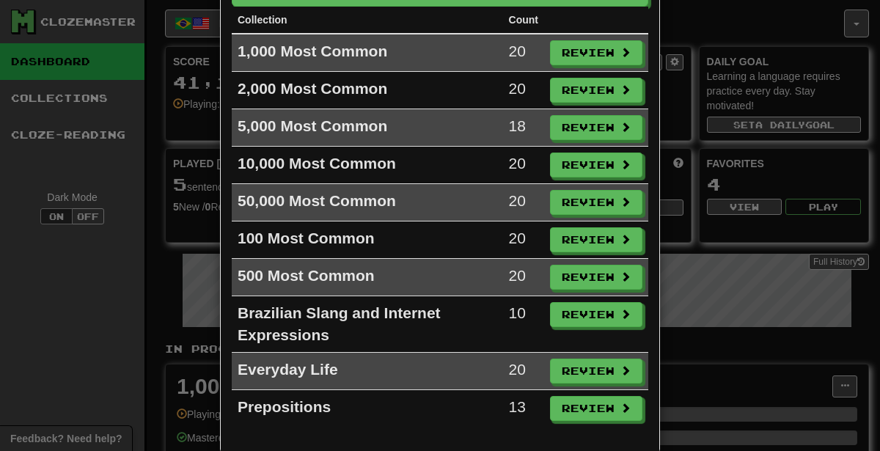
scroll to position [114, 0]
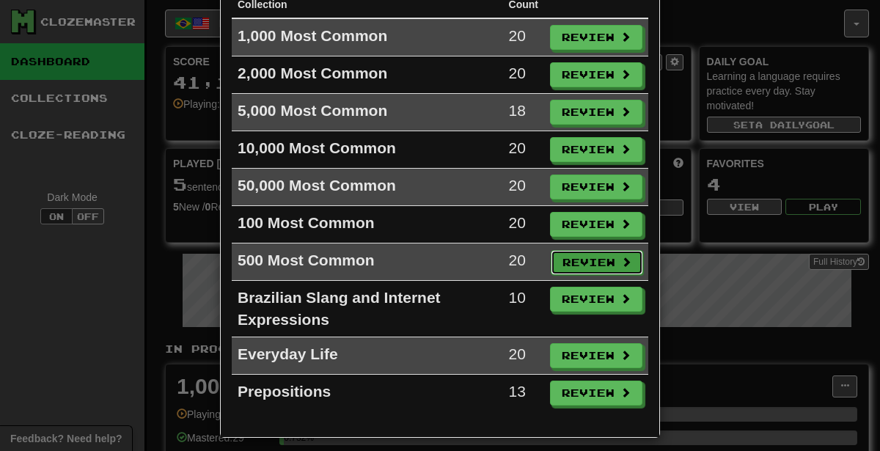
click at [604, 250] on button "Review" at bounding box center [597, 262] width 92 height 25
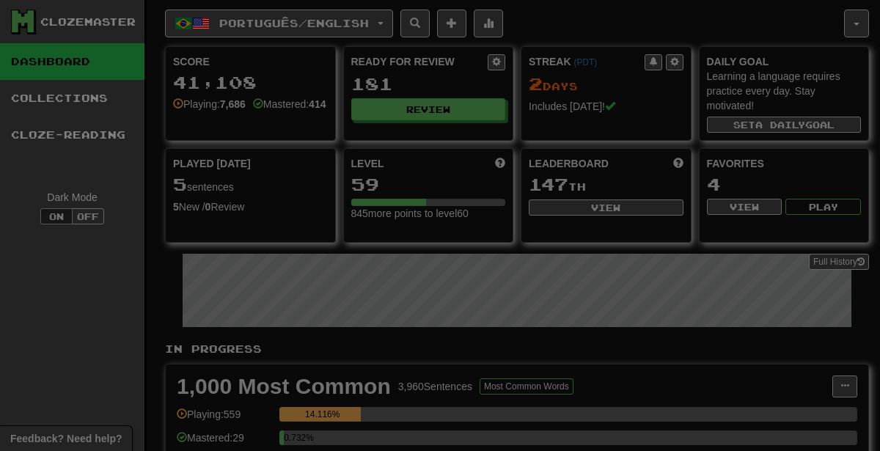
select select "********"
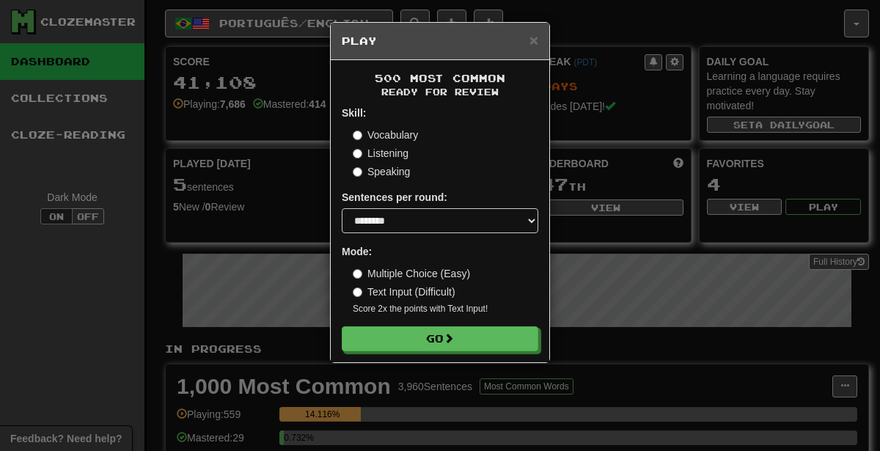
click at [456, 325] on form "Skill: Vocabulary Listening Speaking Sentences per round: * ** ** ** ** ** *** …" at bounding box center [440, 229] width 197 height 246
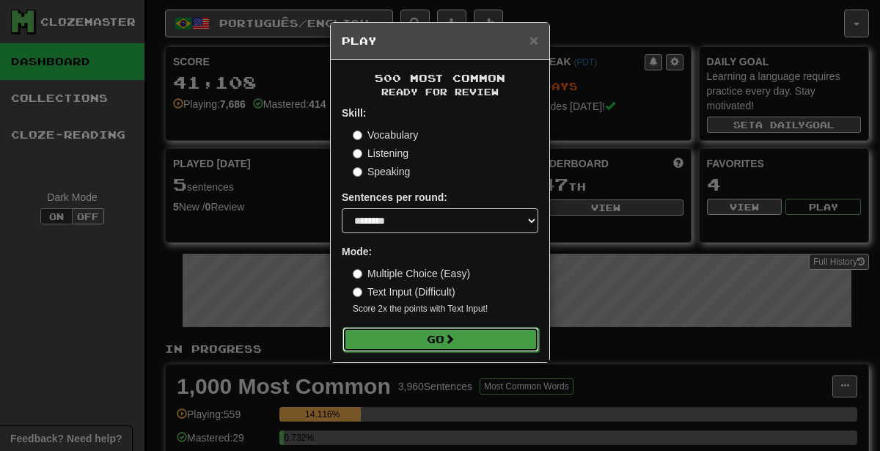
click at [456, 327] on button "Go" at bounding box center [441, 339] width 197 height 25
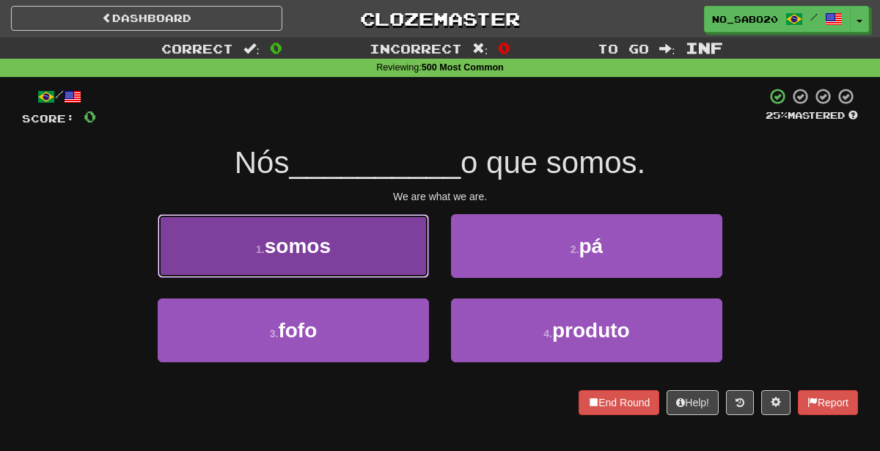
click at [372, 252] on button "1 . somos" at bounding box center [293, 246] width 271 height 64
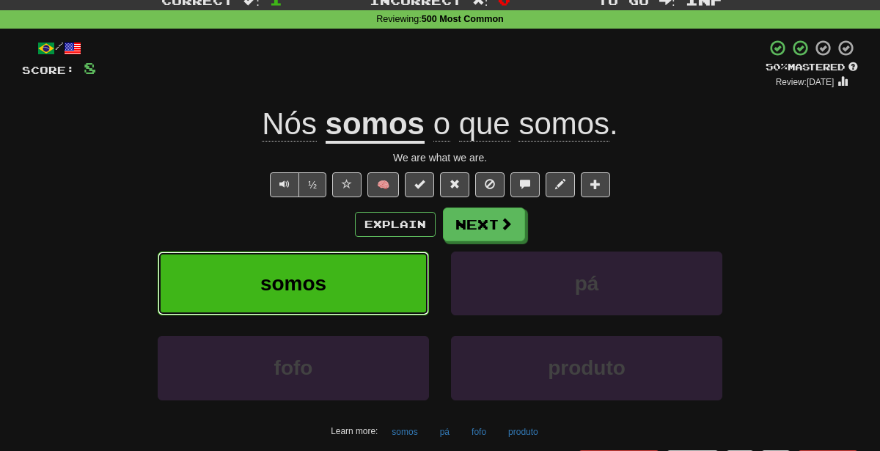
scroll to position [48, 0]
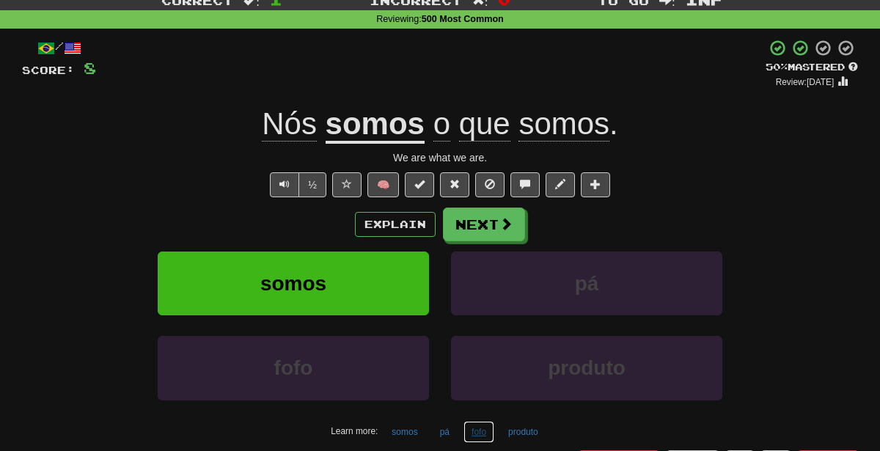
click at [466, 430] on button "fofo" at bounding box center [479, 432] width 31 height 22
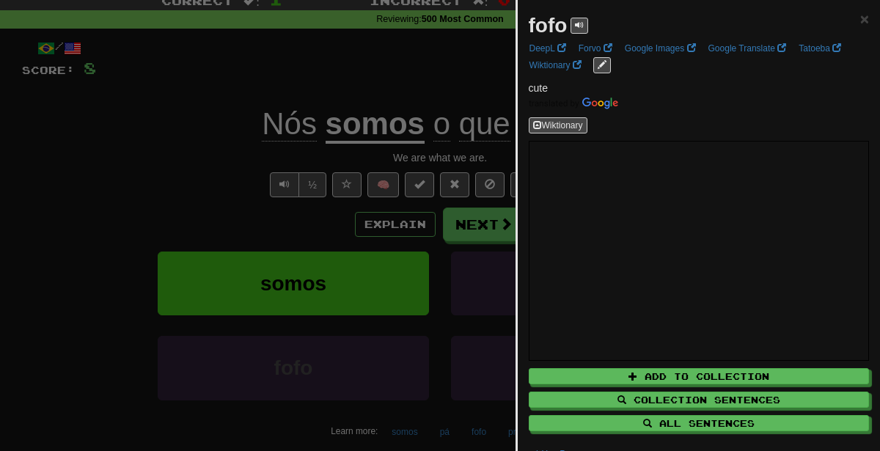
click at [321, 290] on div at bounding box center [440, 225] width 880 height 451
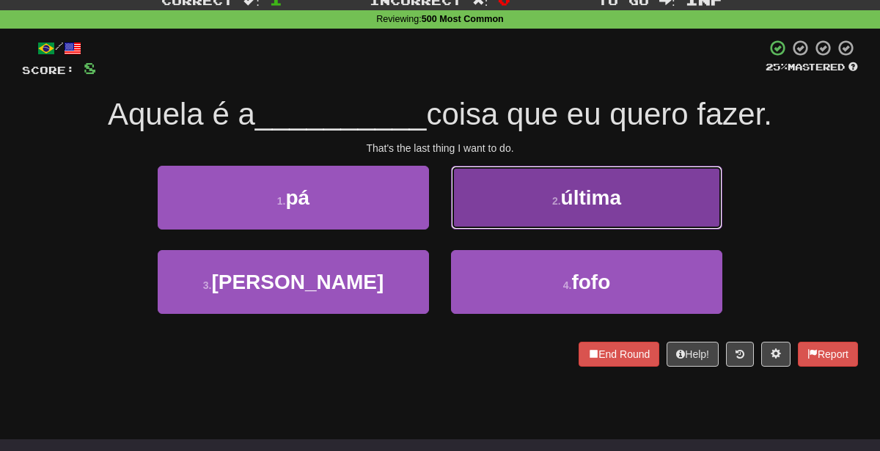
click at [479, 213] on button "2 . última" at bounding box center [586, 198] width 271 height 64
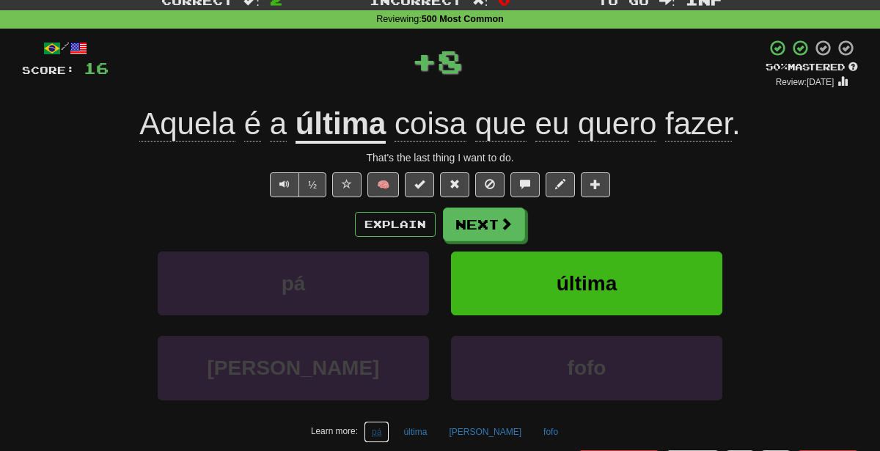
click at [389, 436] on button "pá" at bounding box center [377, 432] width 26 height 22
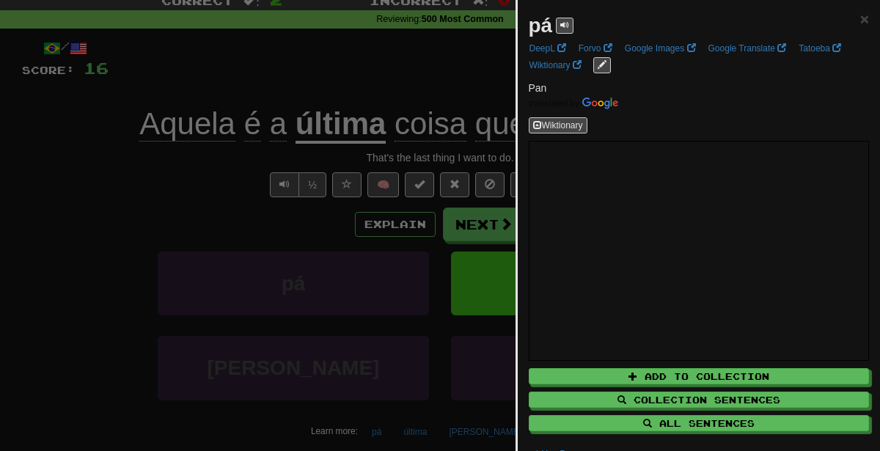
click at [346, 170] on div at bounding box center [440, 225] width 880 height 451
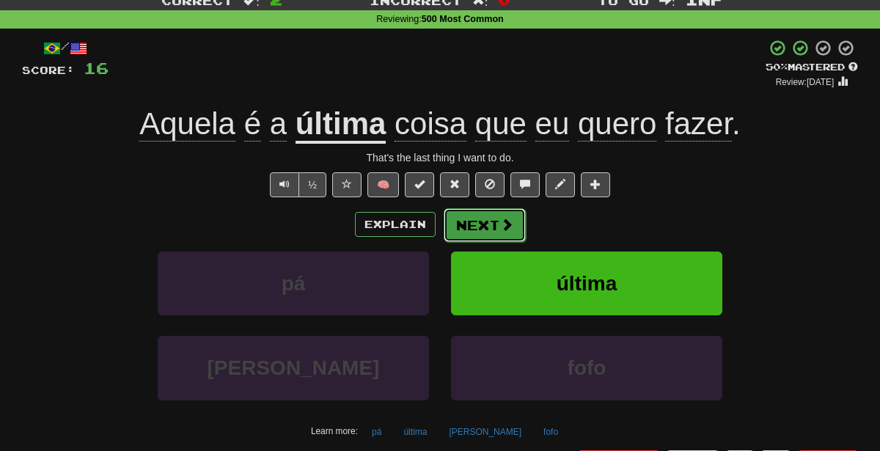
click at [487, 227] on button "Next" at bounding box center [485, 225] width 82 height 34
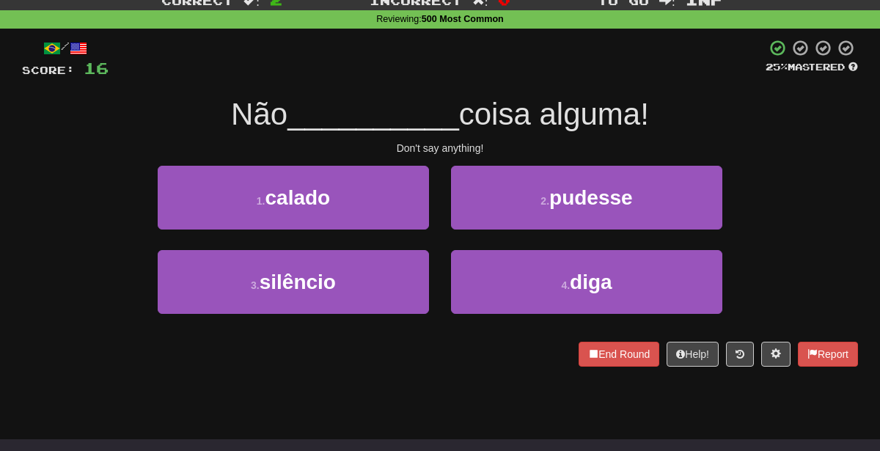
click at [517, 321] on div "4 . diga" at bounding box center [586, 292] width 293 height 84
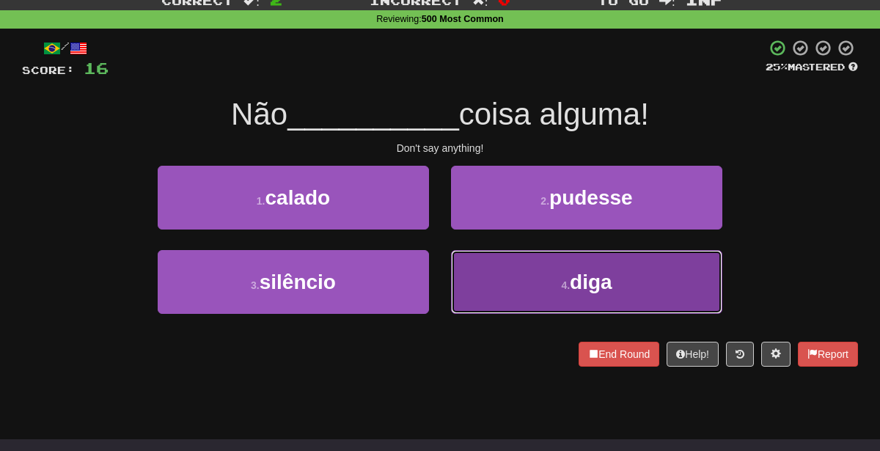
click at [506, 300] on button "4 . diga" at bounding box center [586, 282] width 271 height 64
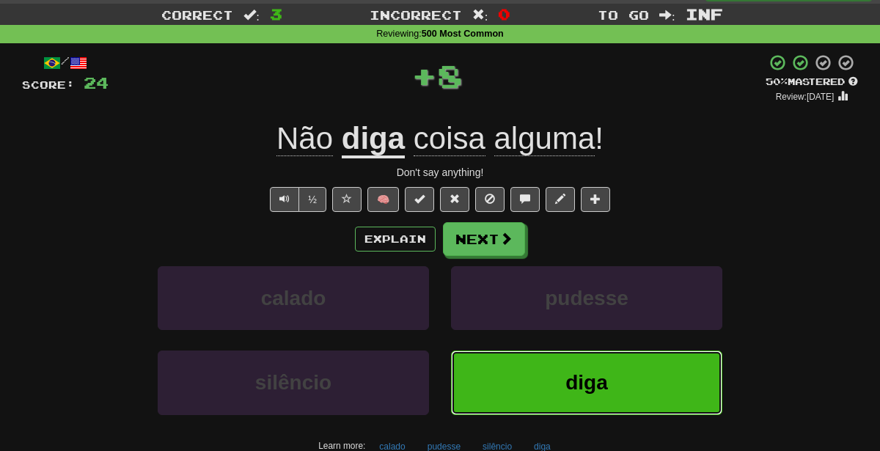
scroll to position [32, 0]
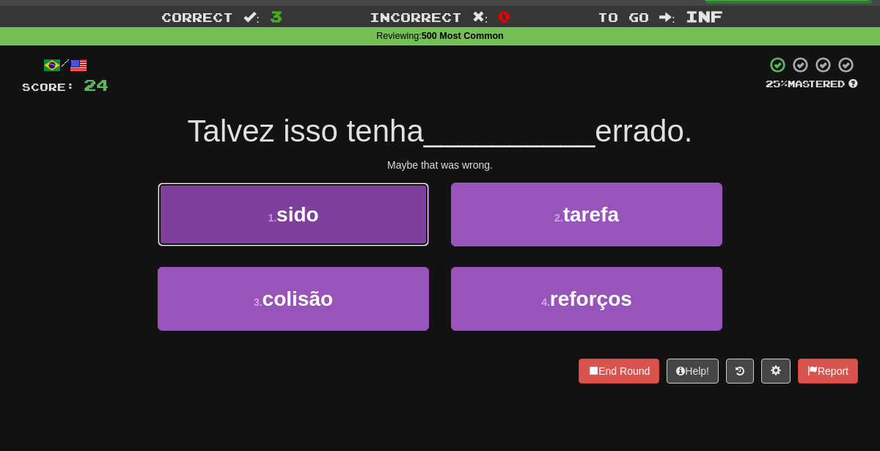
click at [351, 211] on button "1 . sido" at bounding box center [293, 215] width 271 height 64
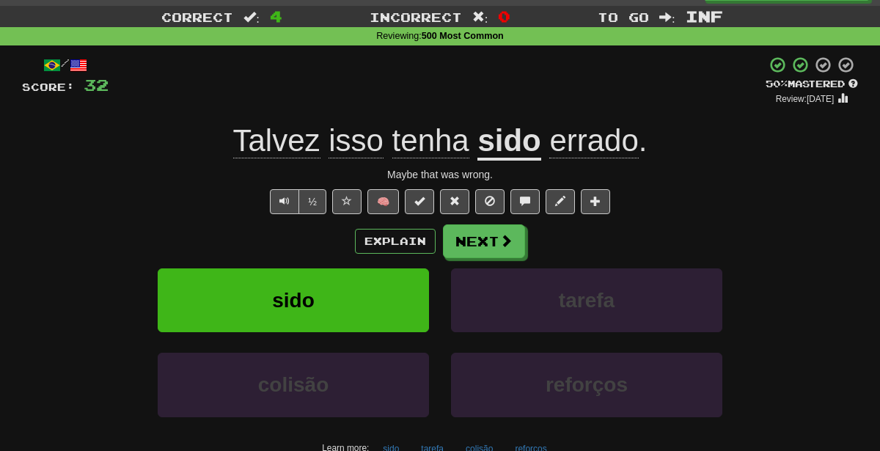
click at [568, 239] on div "Explain Next" at bounding box center [440, 241] width 836 height 34
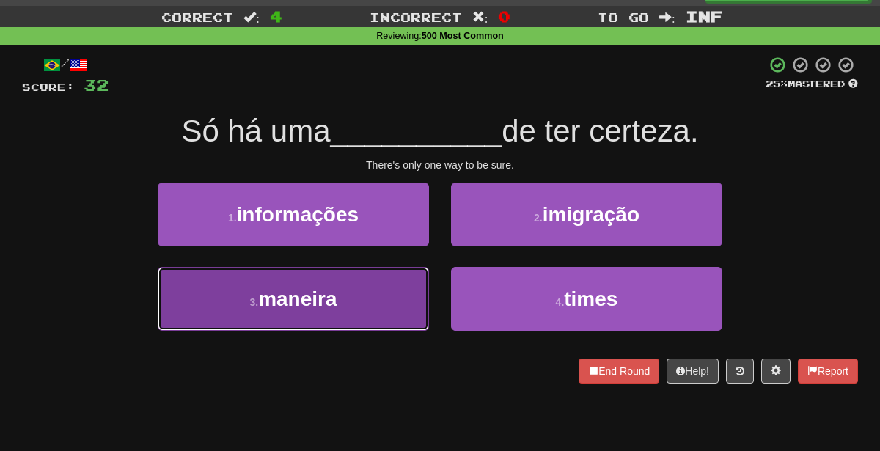
click at [345, 312] on button "3 . maneira" at bounding box center [293, 299] width 271 height 64
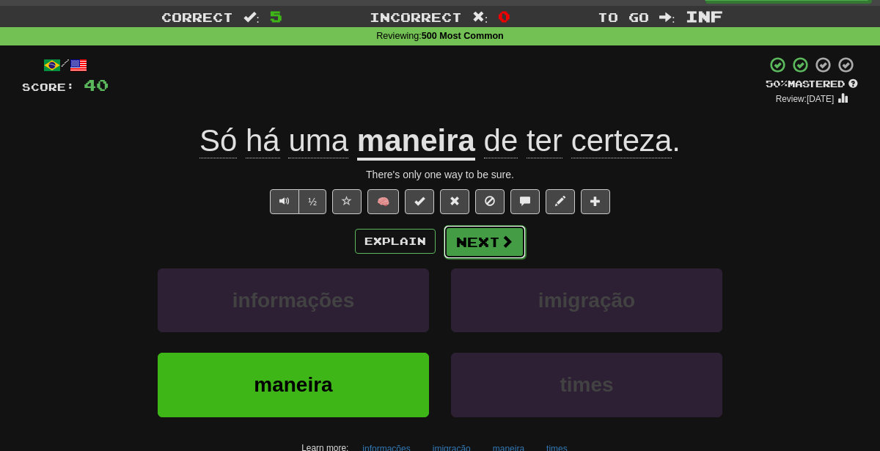
click at [503, 243] on span at bounding box center [506, 241] width 13 height 13
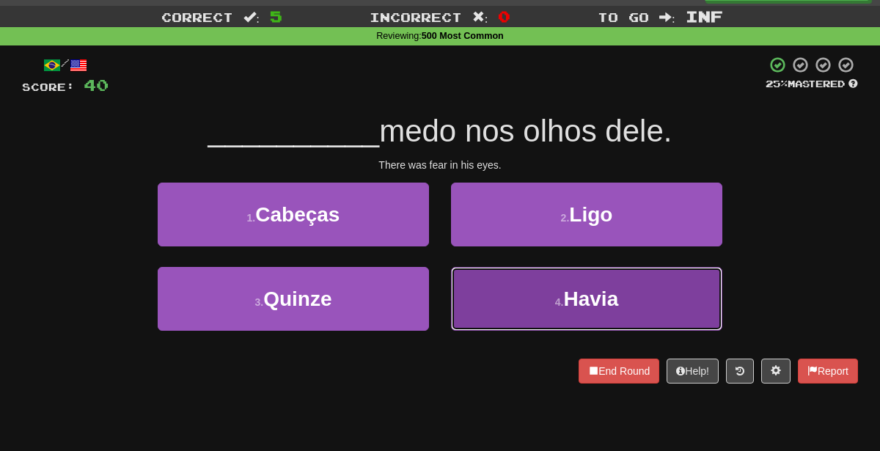
click at [530, 307] on button "4 . Havia" at bounding box center [586, 299] width 271 height 64
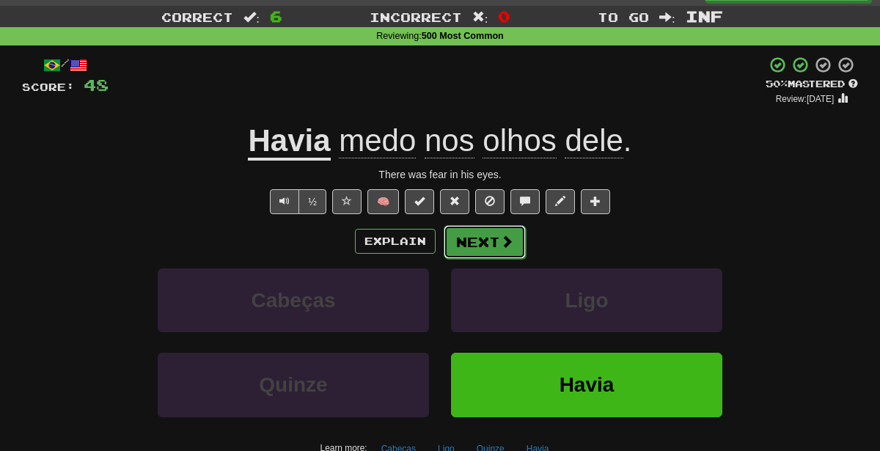
click at [470, 255] on button "Next" at bounding box center [485, 242] width 82 height 34
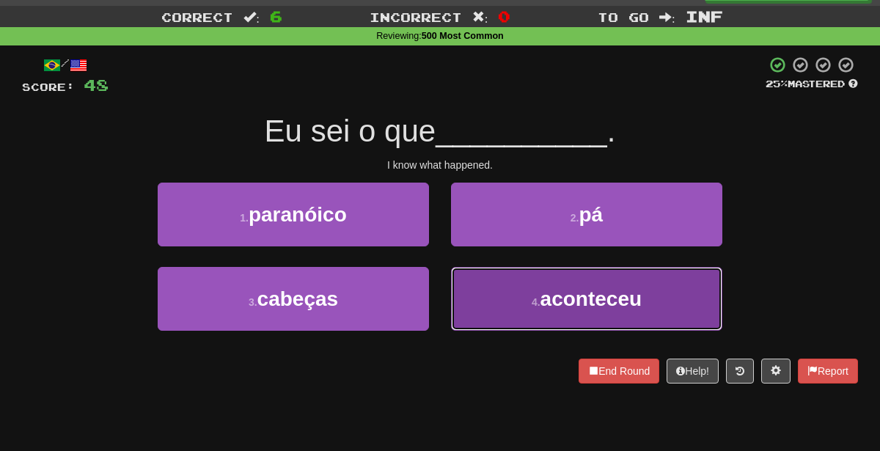
click at [484, 309] on button "4 . aconteceu" at bounding box center [586, 299] width 271 height 64
